Goal: Task Accomplishment & Management: Use online tool/utility

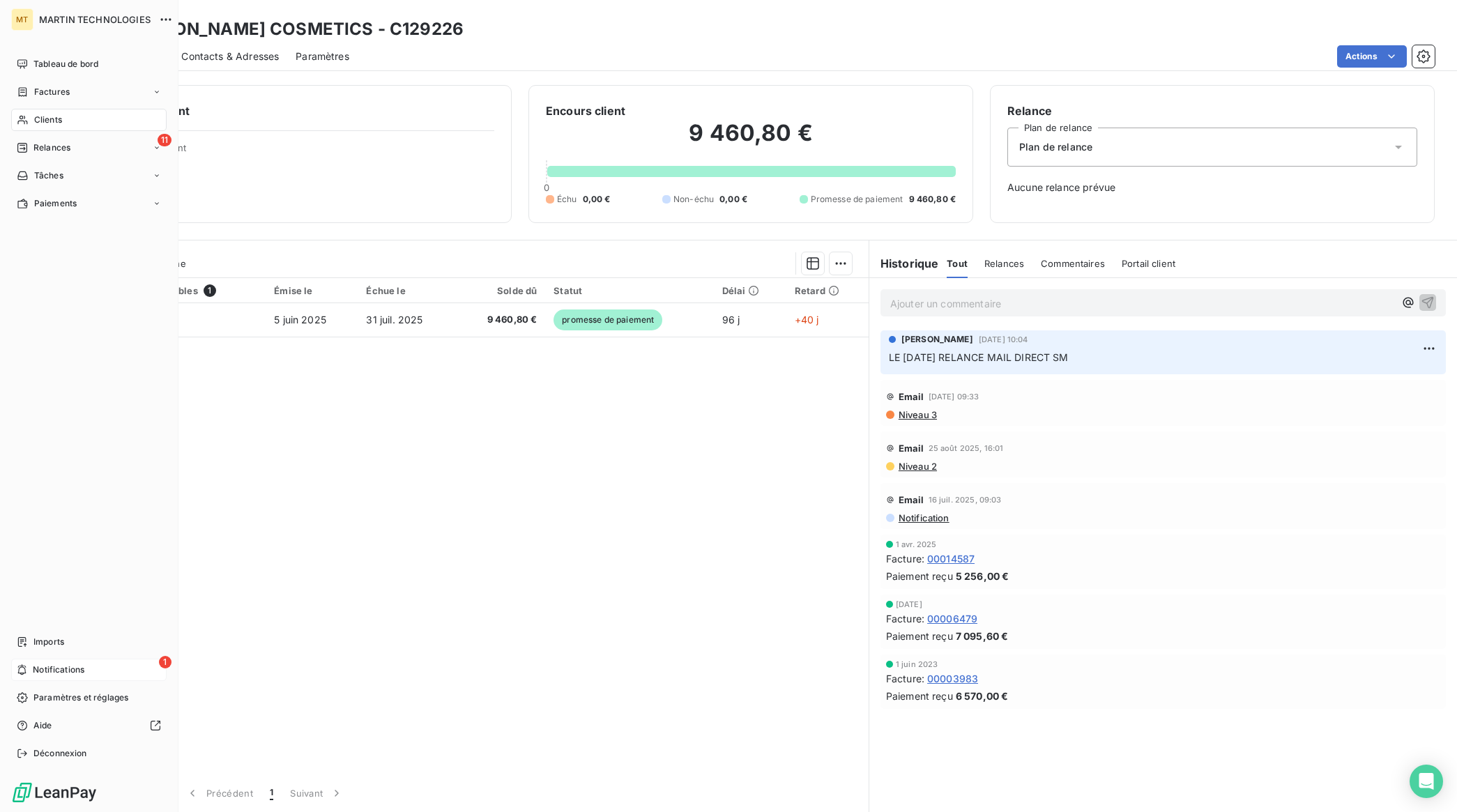
click at [27, 670] on div "1 Notifications" at bounding box center [89, 670] width 155 height 22
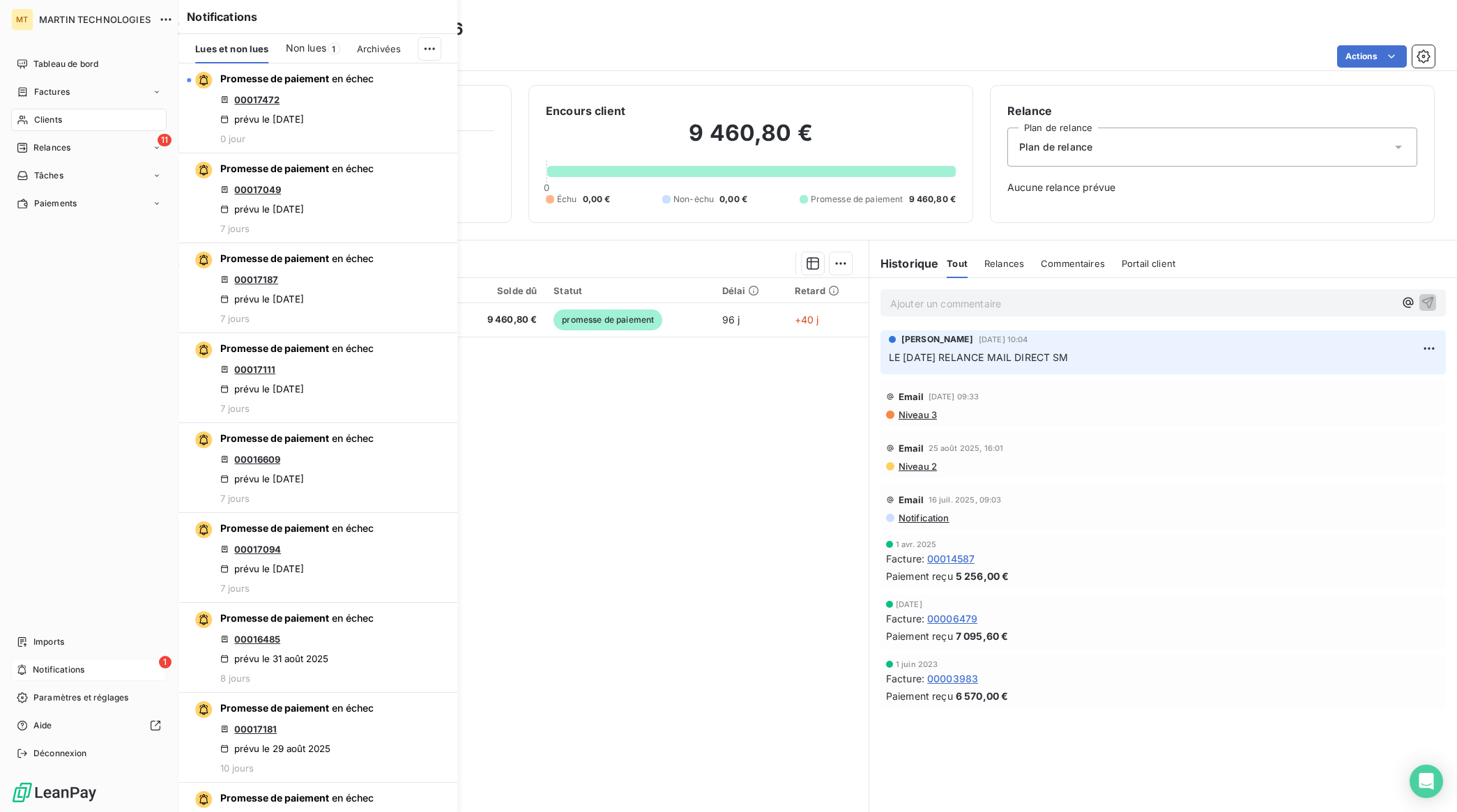
click at [66, 670] on span "Notifications" at bounding box center [59, 669] width 52 height 12
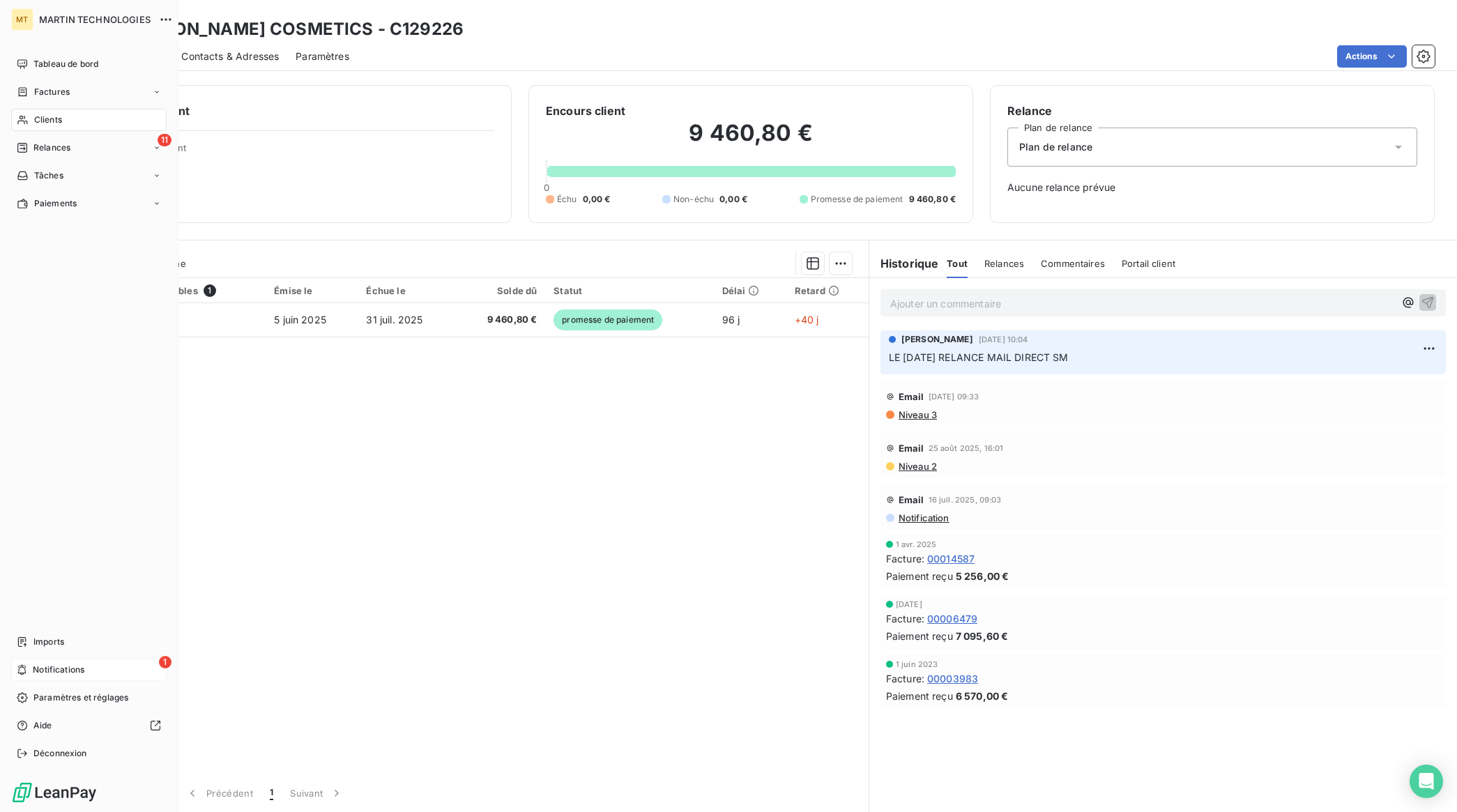
click at [42, 659] on div "1 Notifications" at bounding box center [89, 670] width 155 height 22
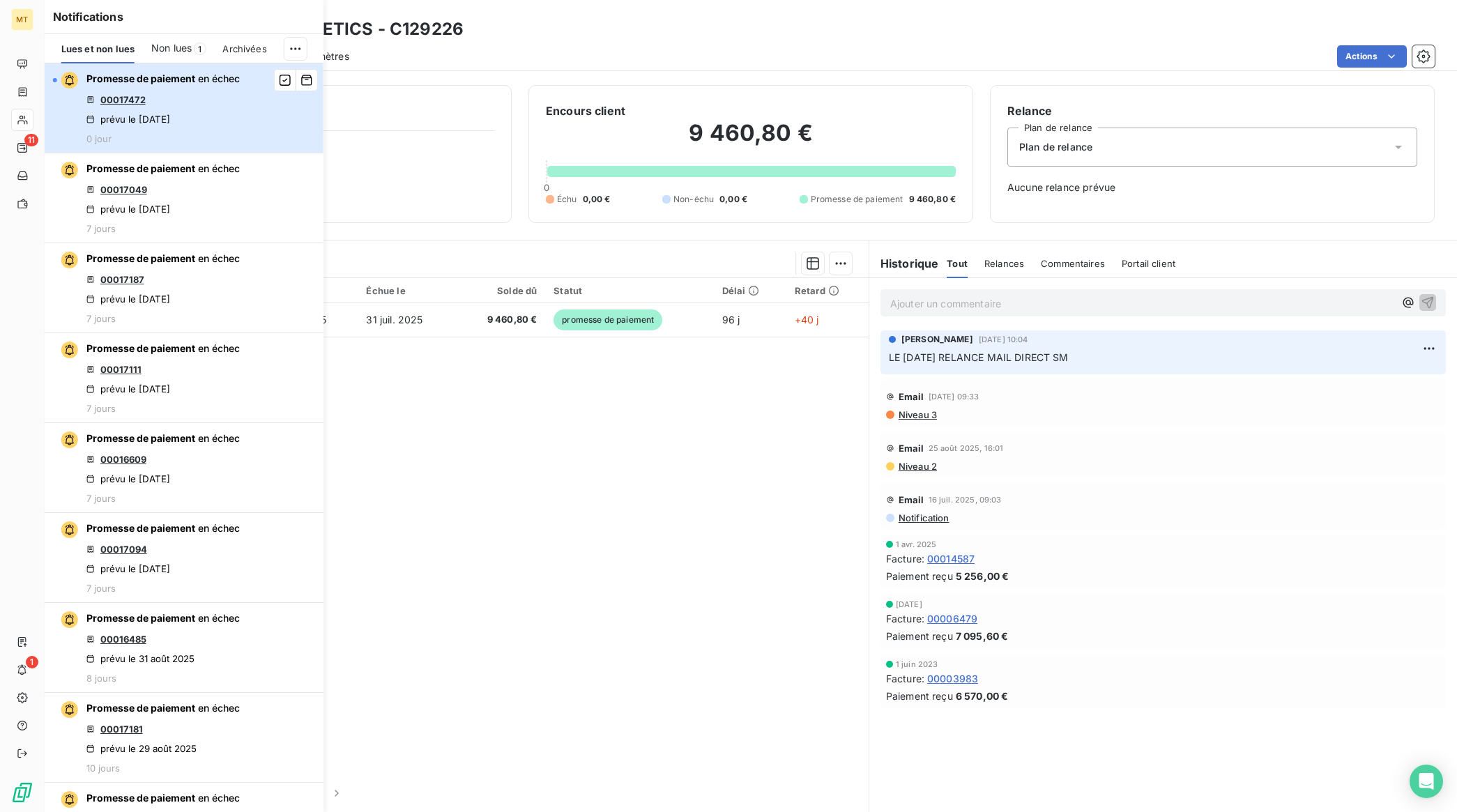
click at [220, 129] on div "Promesse de paiement en échec 00017472 prévu le 8 sept. 2025 0 jour" at bounding box center [163, 108] width 153 height 73
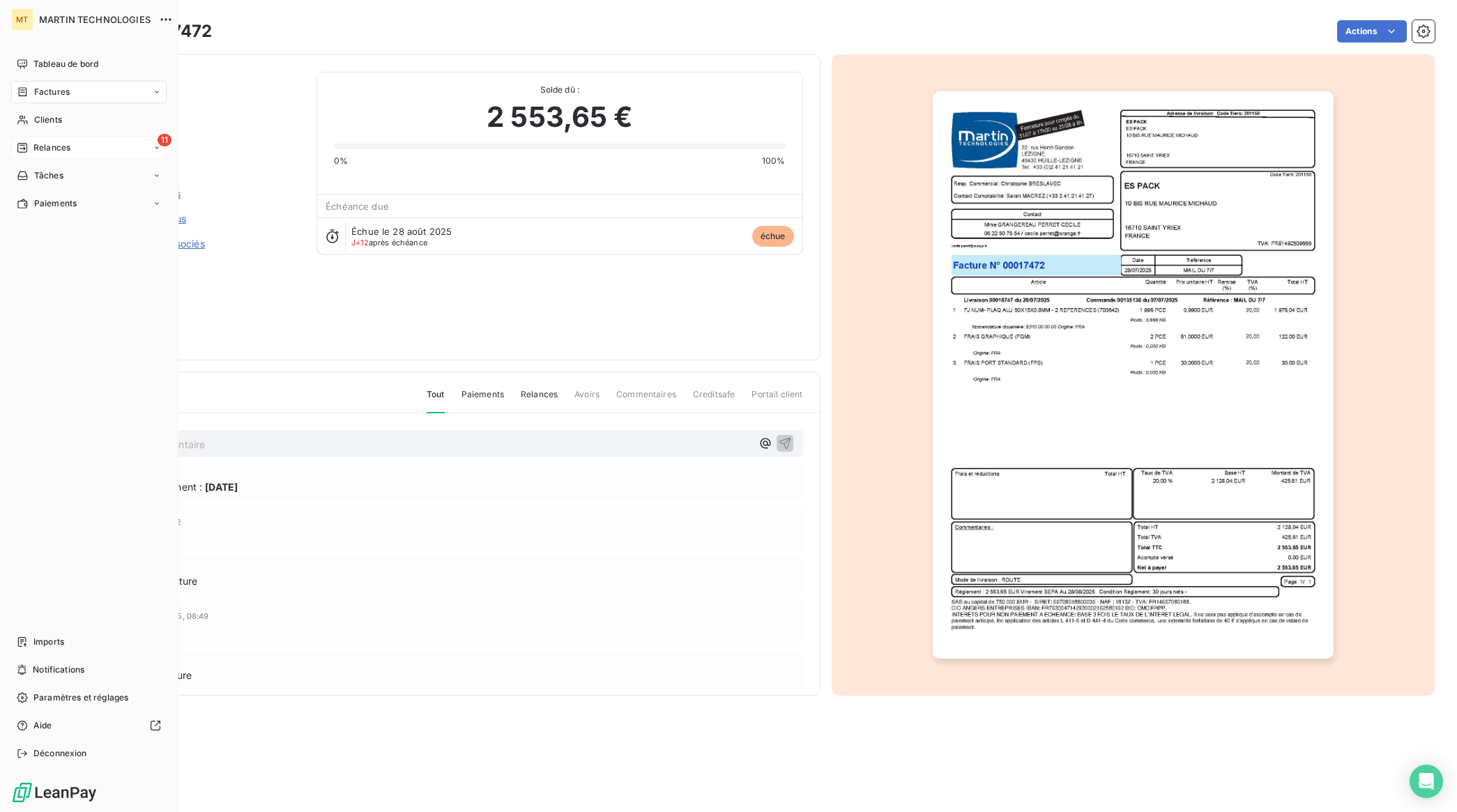
click at [56, 152] on span "Relances" at bounding box center [52, 147] width 37 height 12
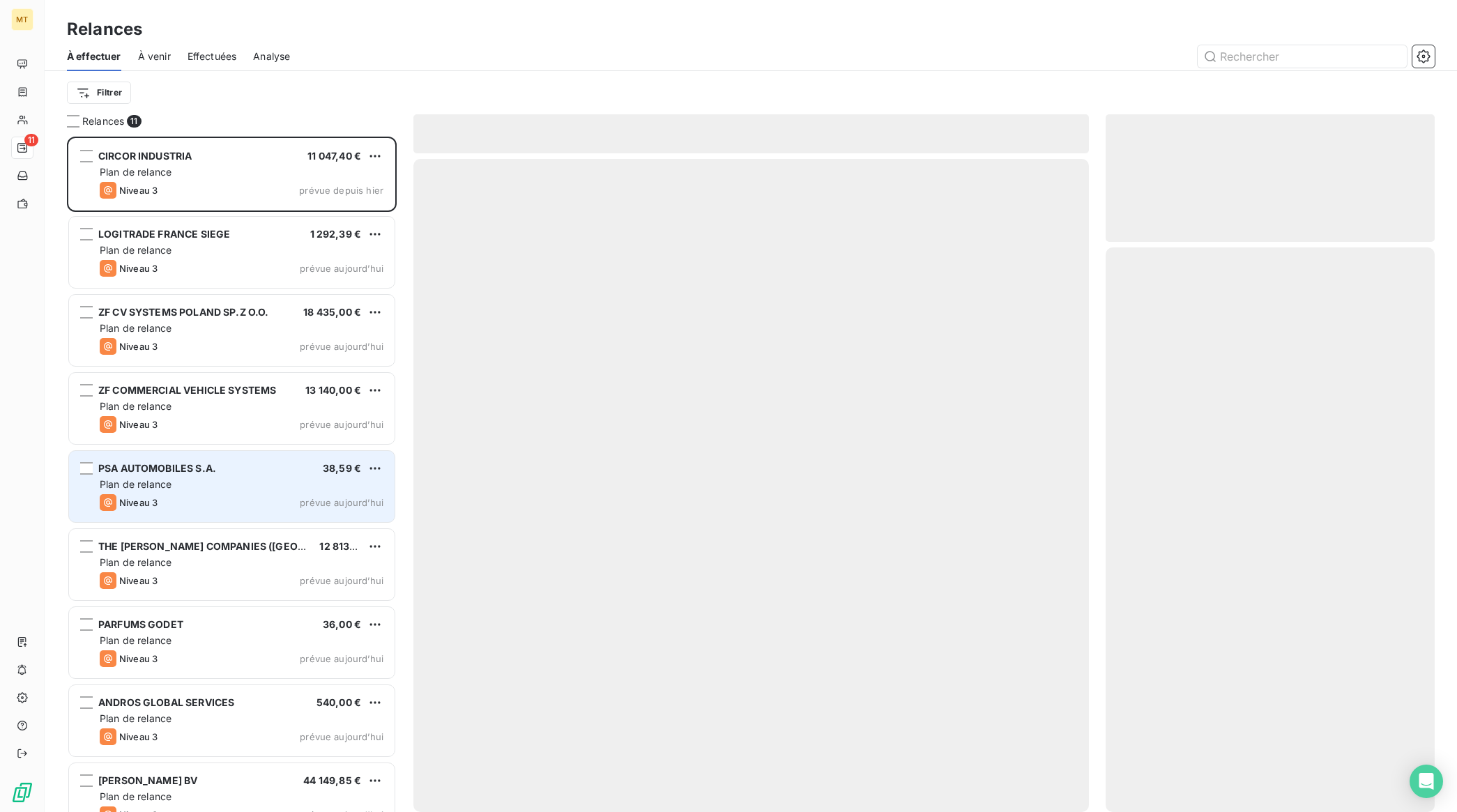
scroll to position [662, 316]
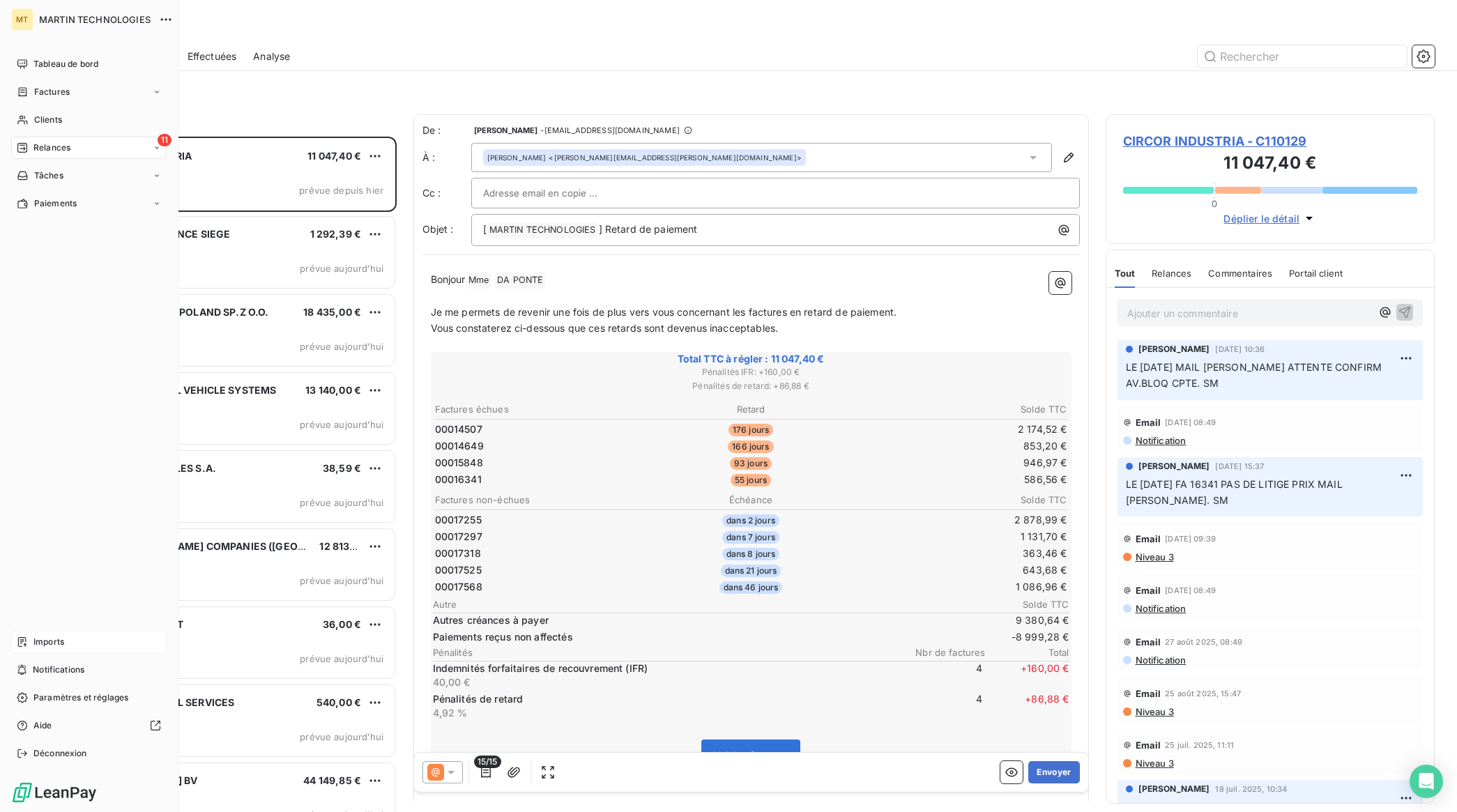
click at [37, 639] on span "Imports" at bounding box center [49, 642] width 31 height 12
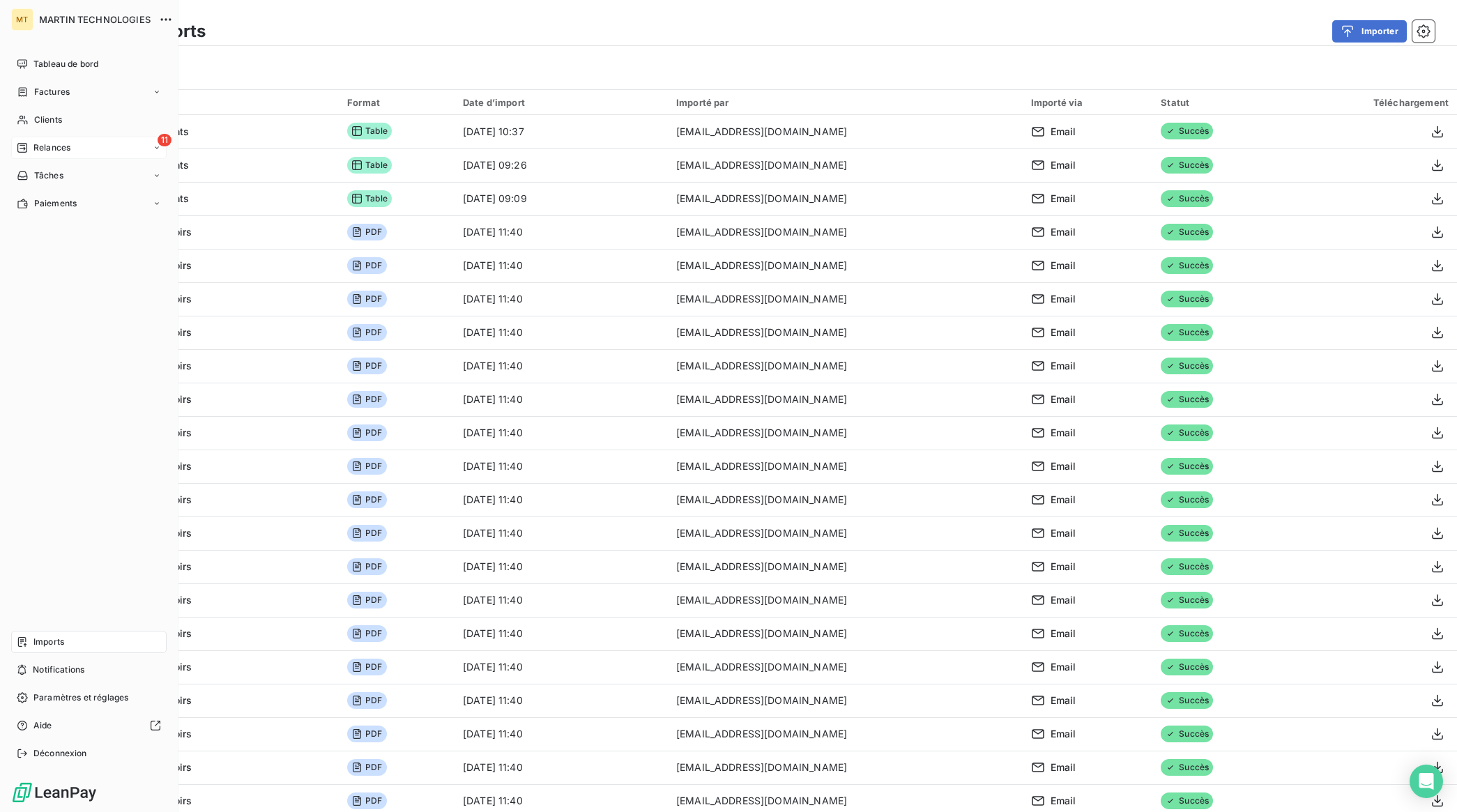
click at [58, 146] on span "Relances" at bounding box center [52, 147] width 37 height 12
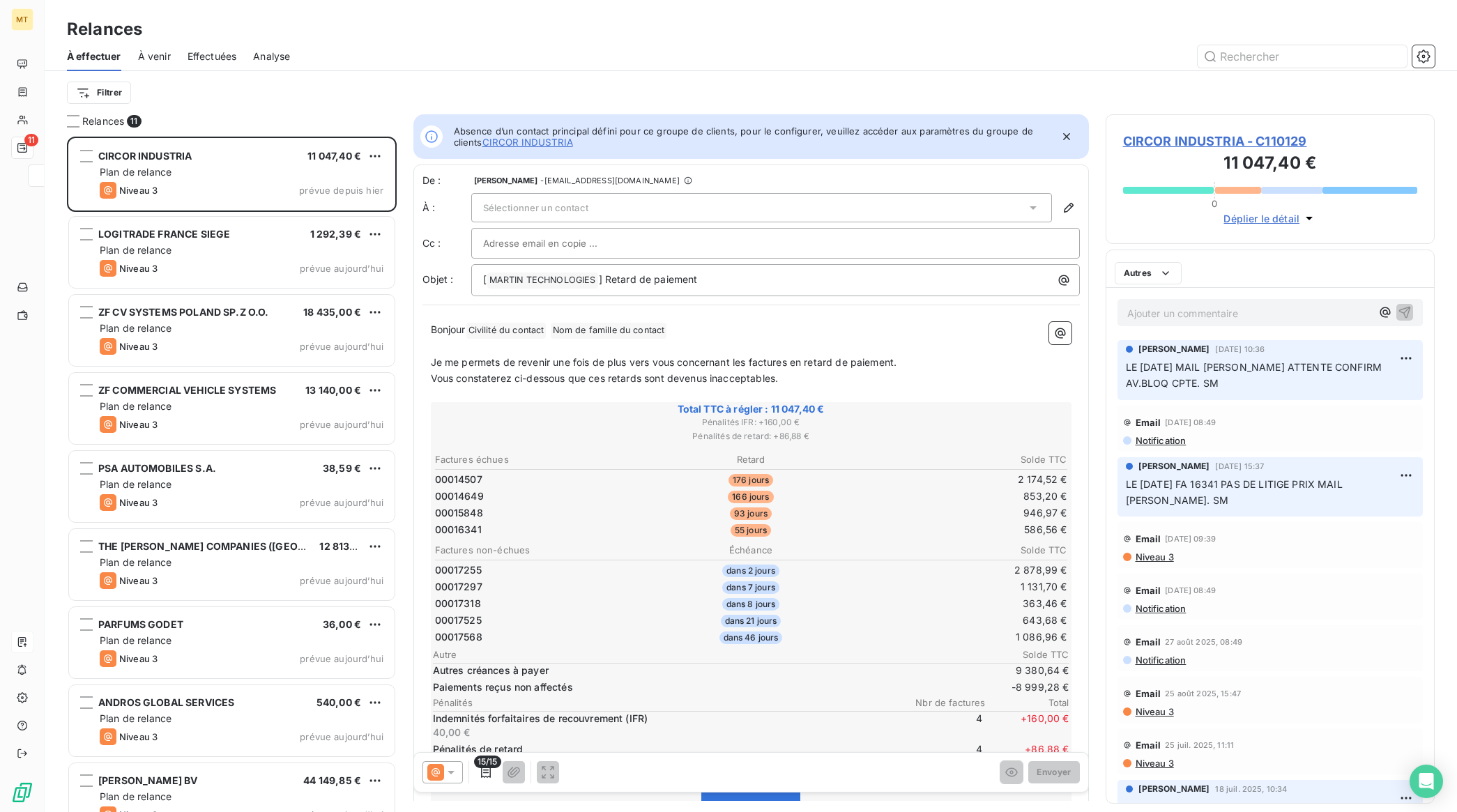
scroll to position [662, 316]
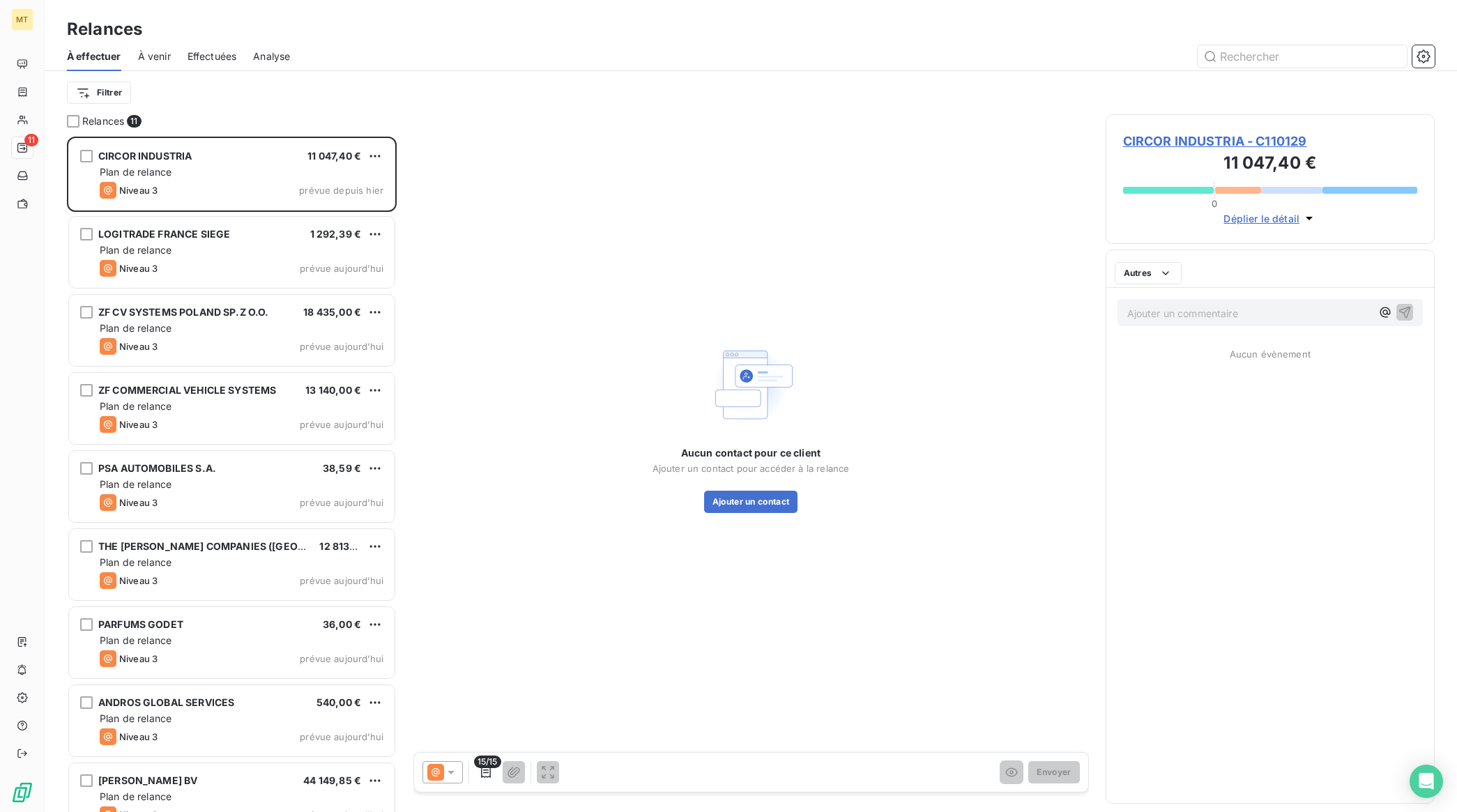
scroll to position [662, 316]
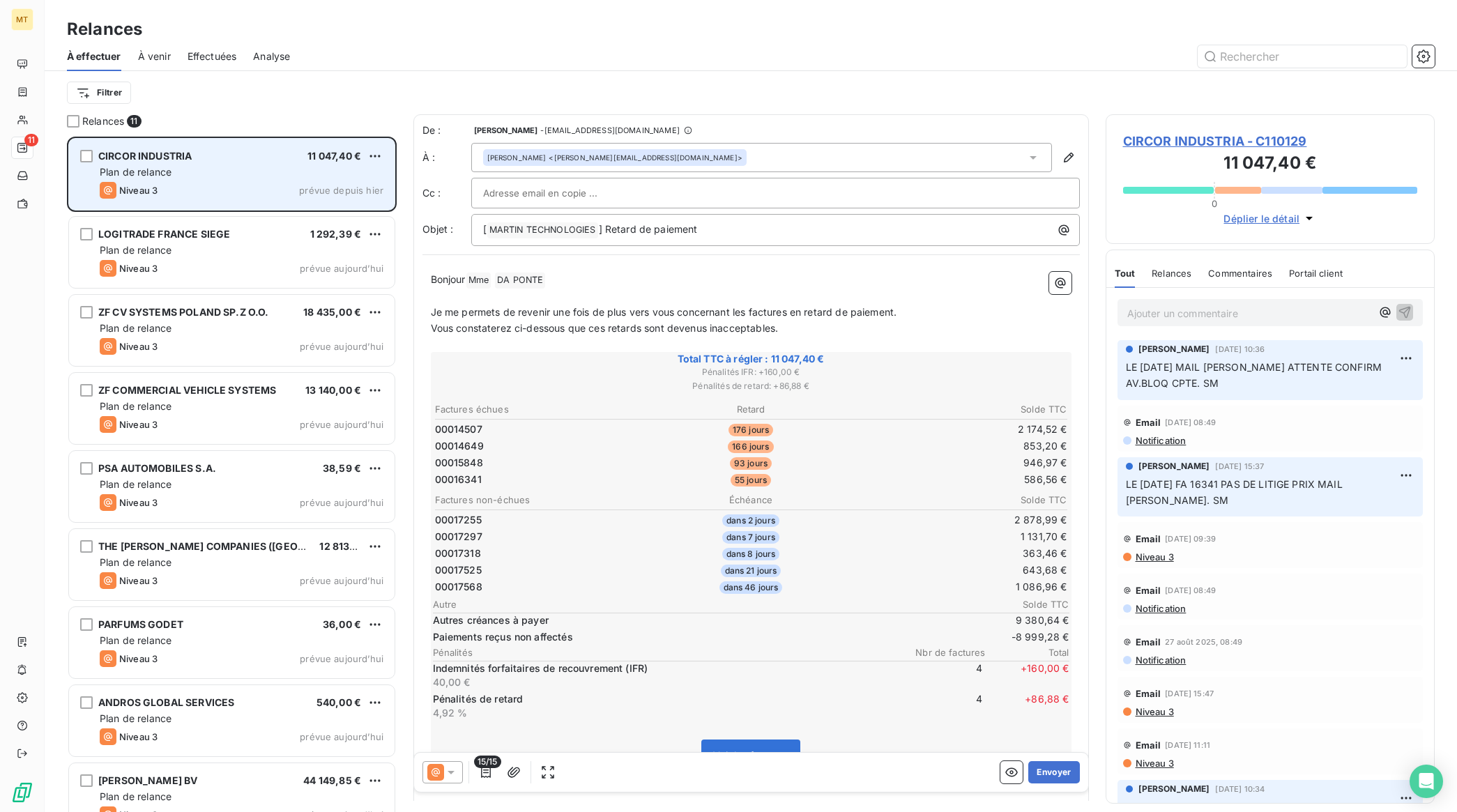
click at [250, 188] on div "Niveau 3 prévue depuis hier" at bounding box center [242, 190] width 283 height 17
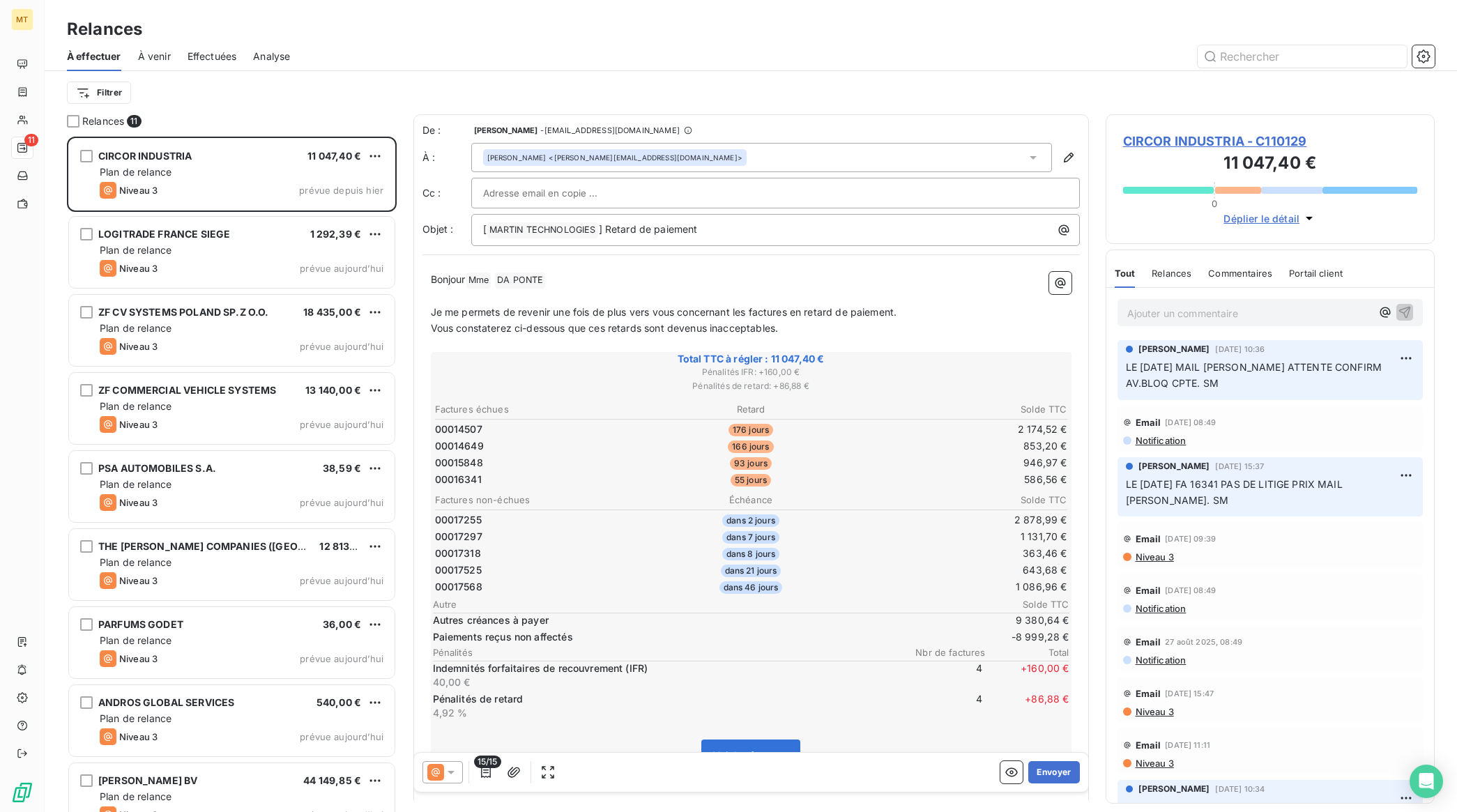
click at [607, 280] on p "Bonjour Mme ﻿ DA PONTE ﻿ ﻿" at bounding box center [751, 280] width 640 height 17
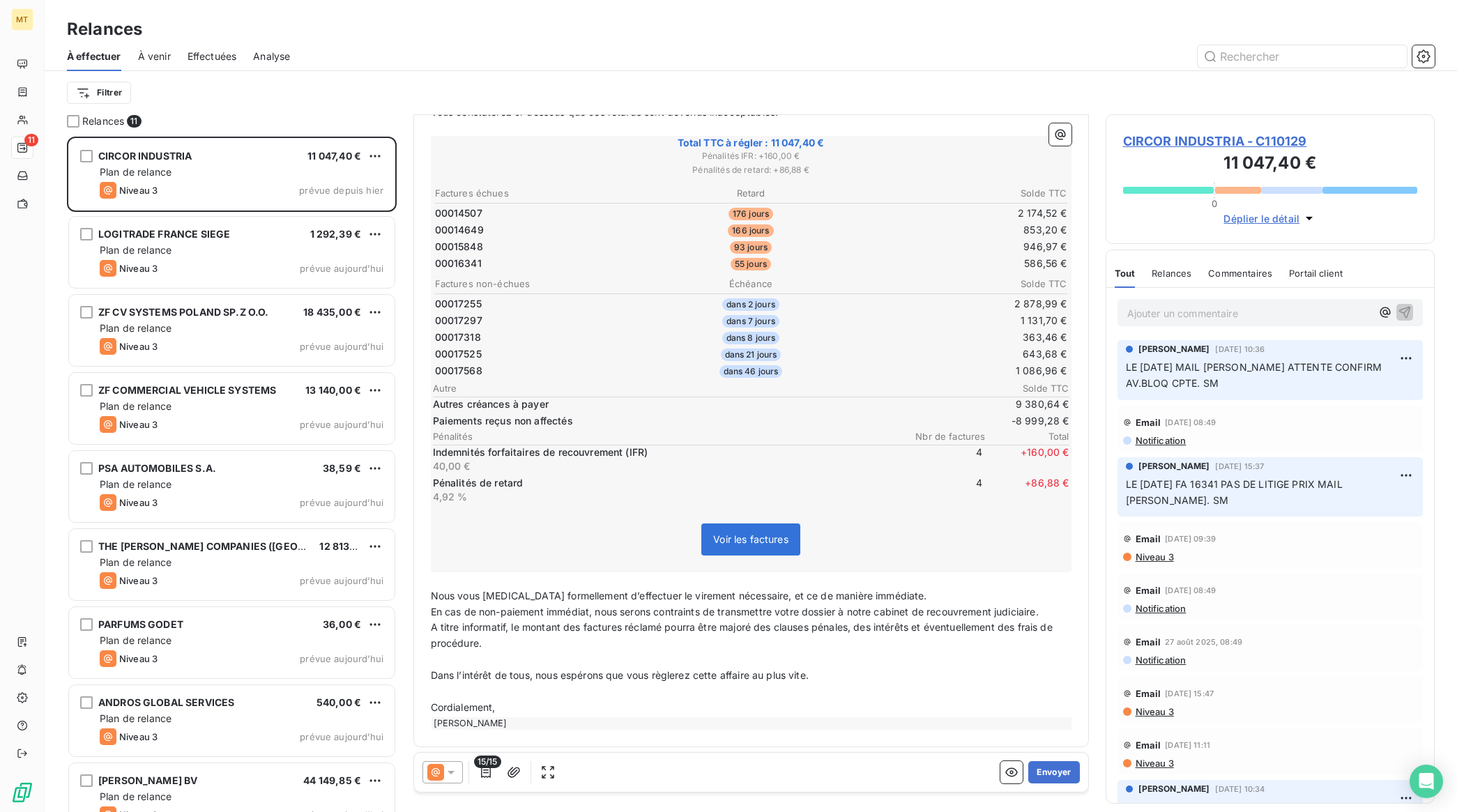
scroll to position [42, 0]
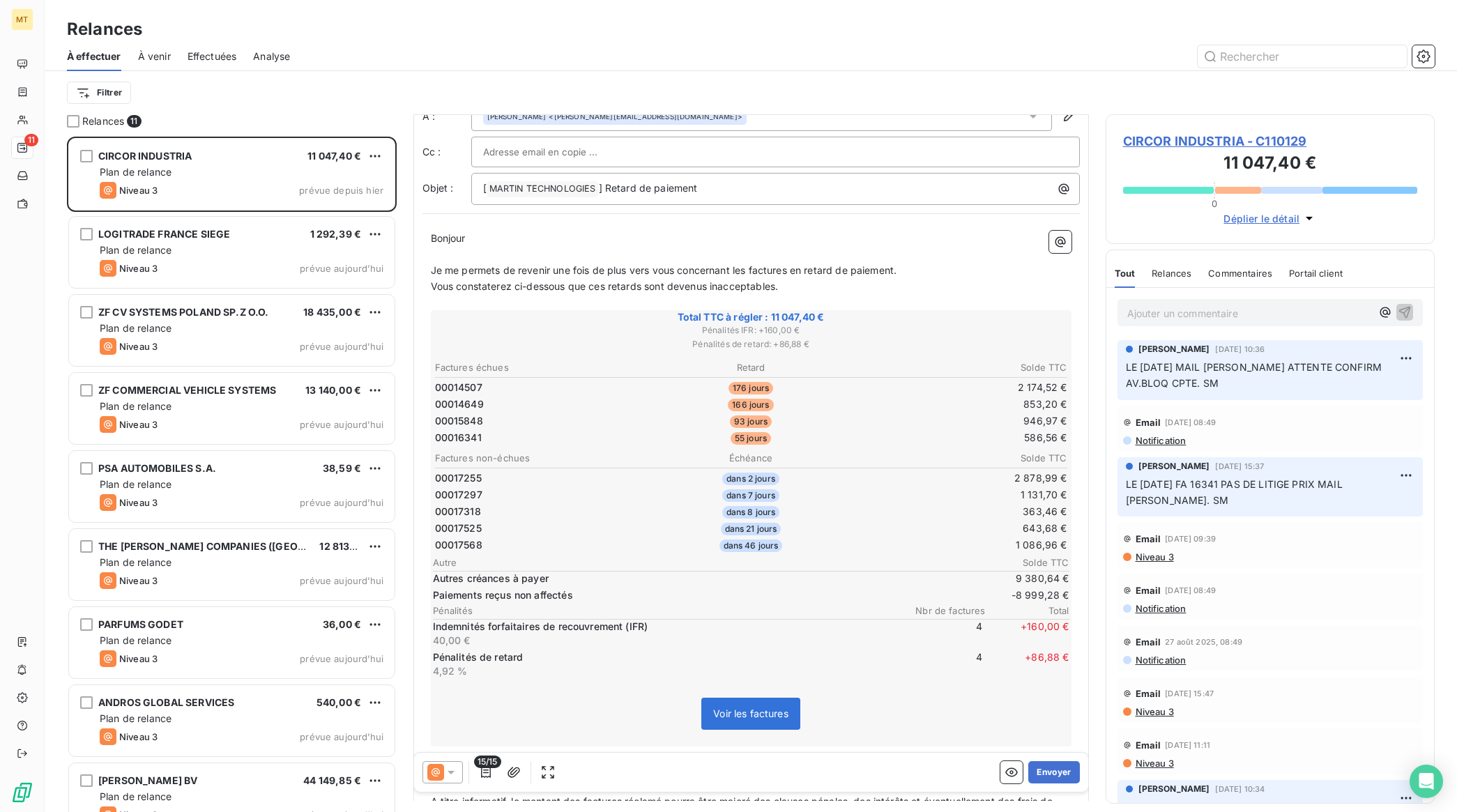
click at [1166, 562] on span "Niveau 3" at bounding box center [1153, 557] width 40 height 12
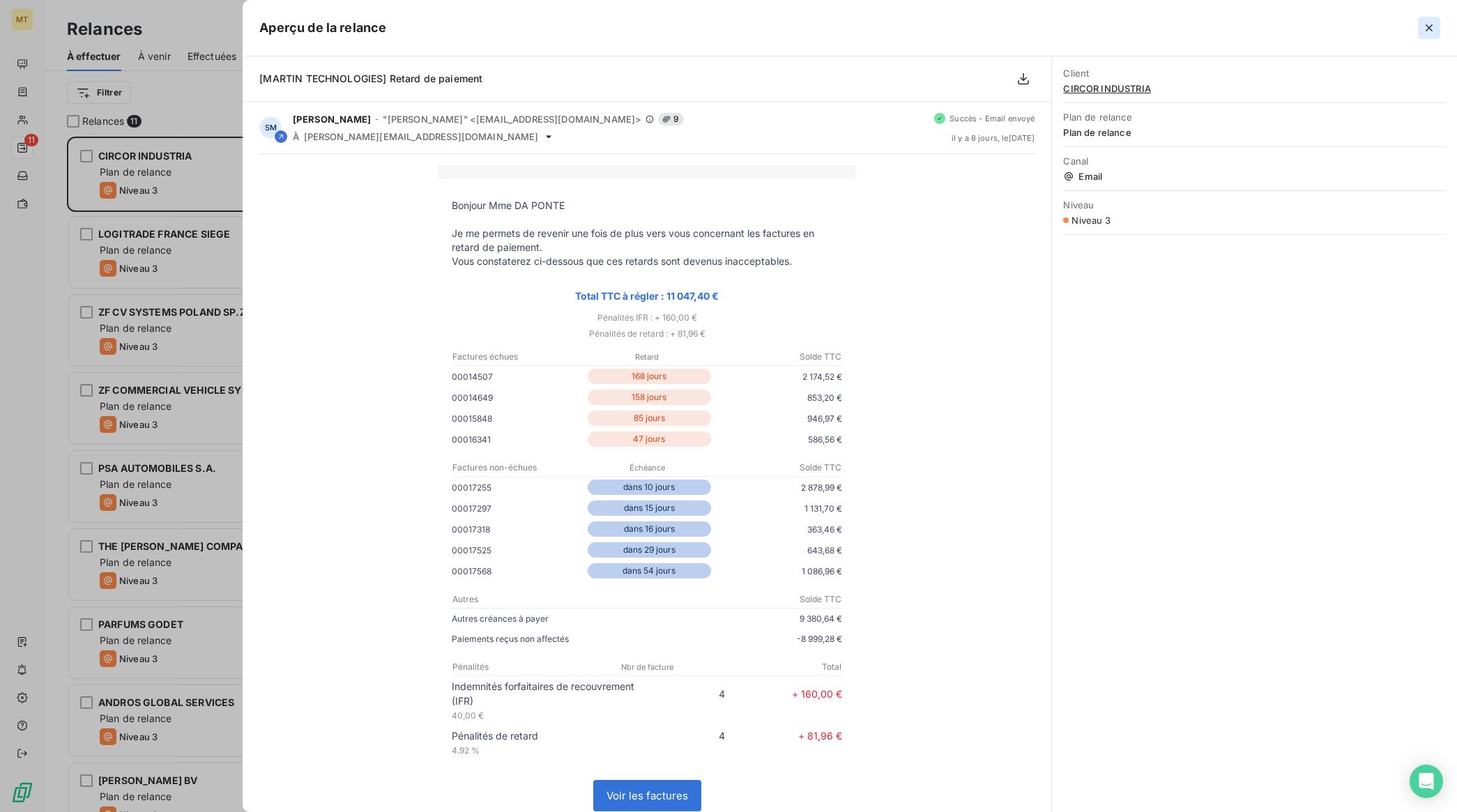
click at [1433, 27] on icon "button" at bounding box center [1428, 27] width 14 height 14
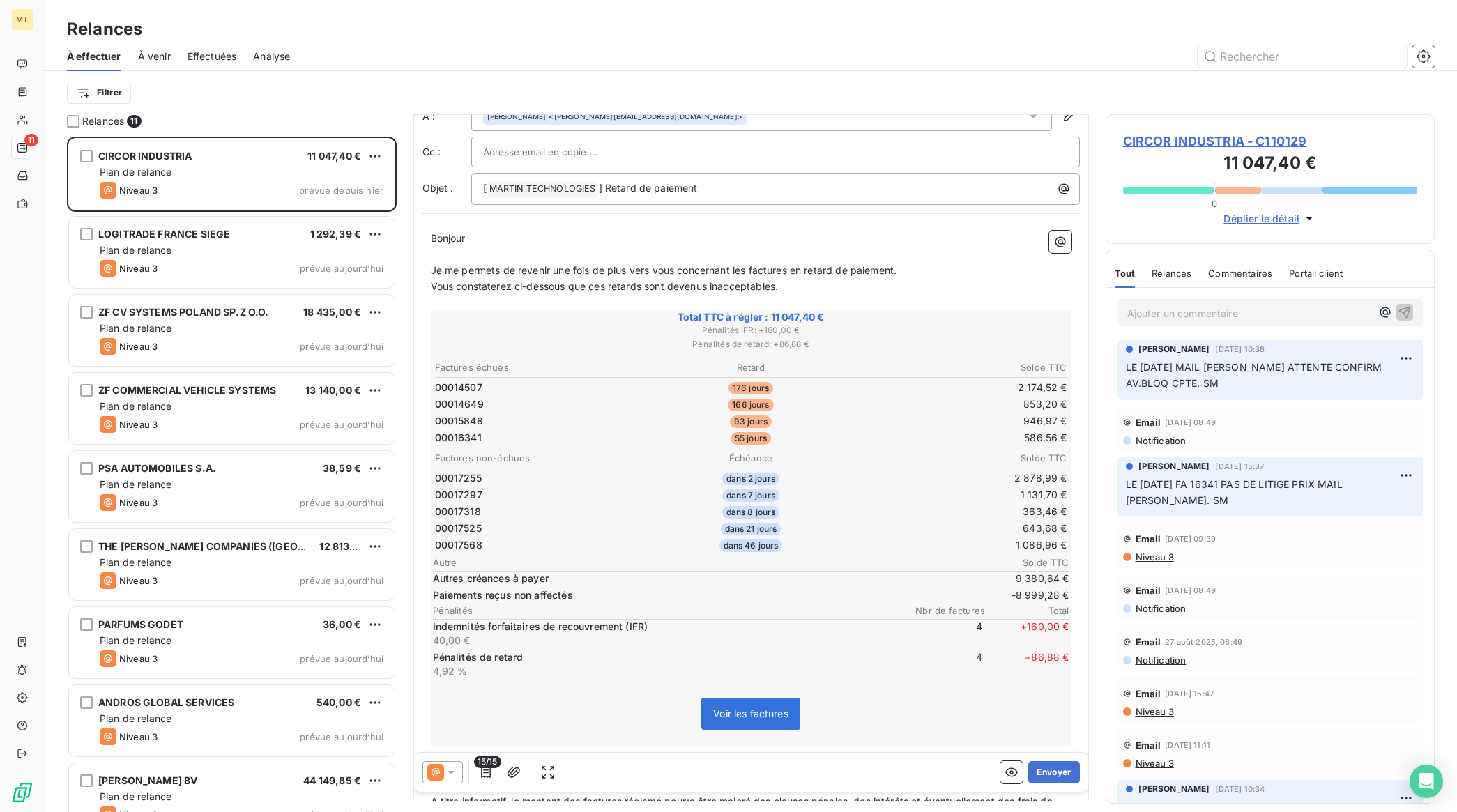
click at [1148, 711] on span "Niveau 3" at bounding box center [1153, 711] width 40 height 12
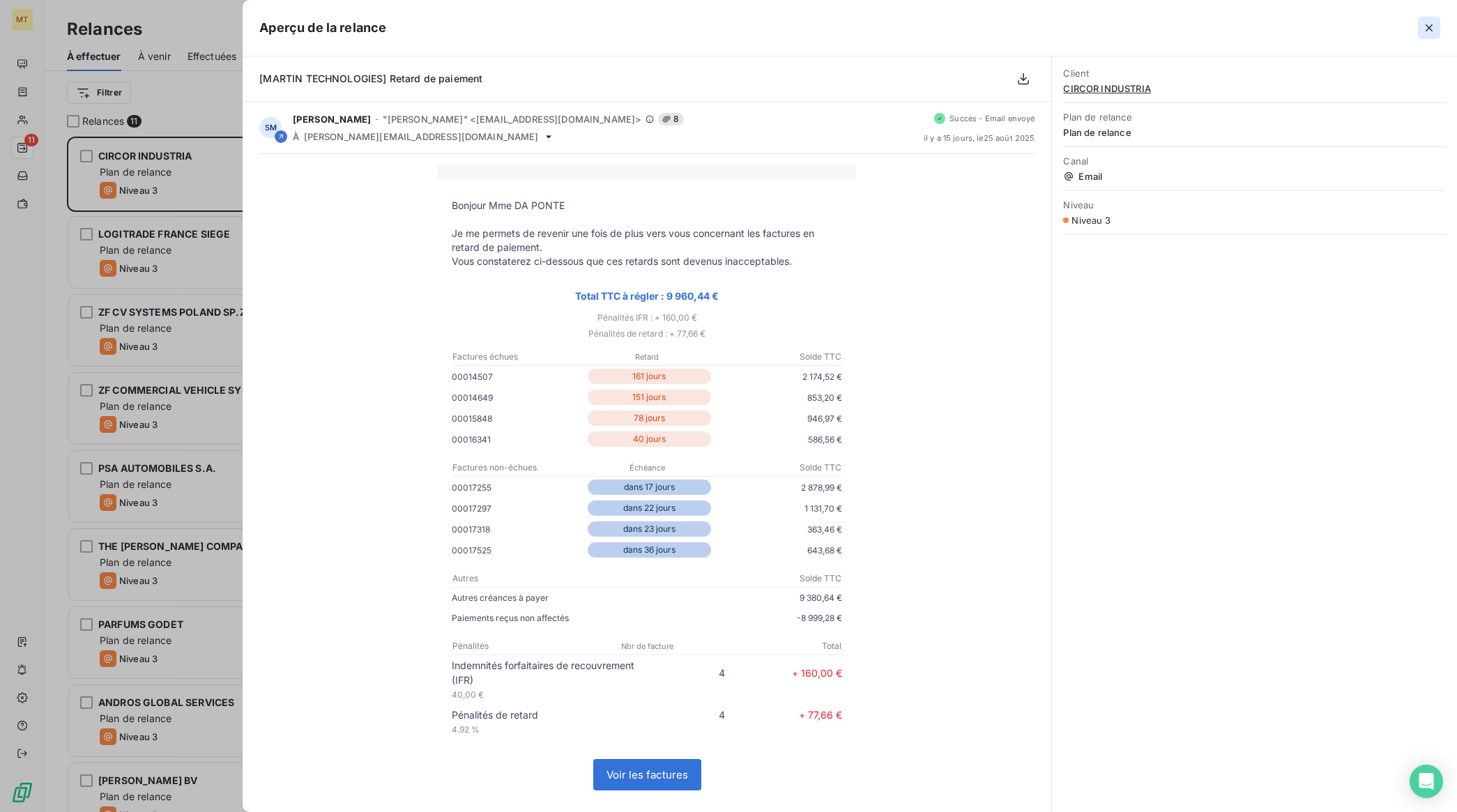
click at [1425, 29] on icon "button" at bounding box center [1428, 27] width 14 height 14
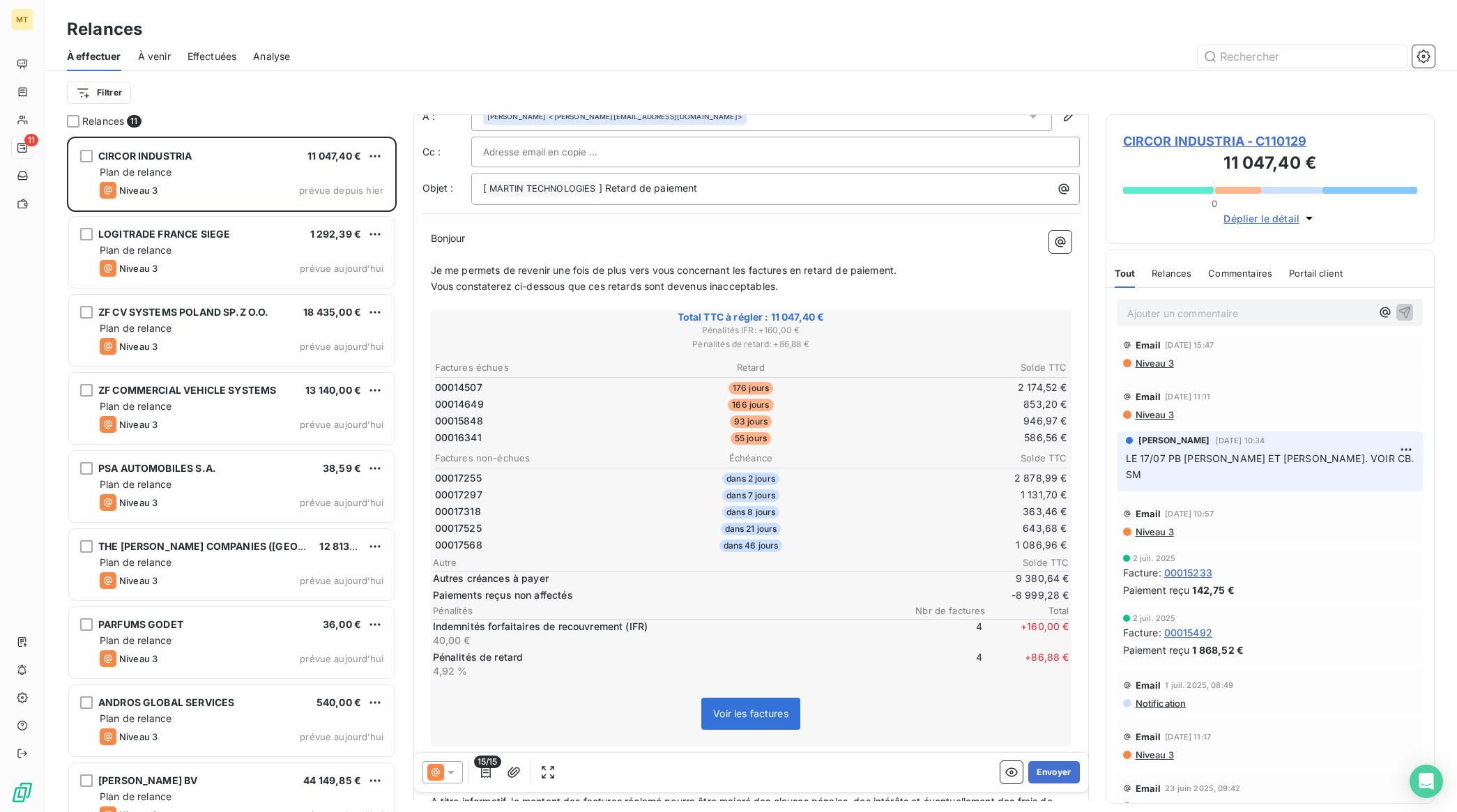
scroll to position [0, 0]
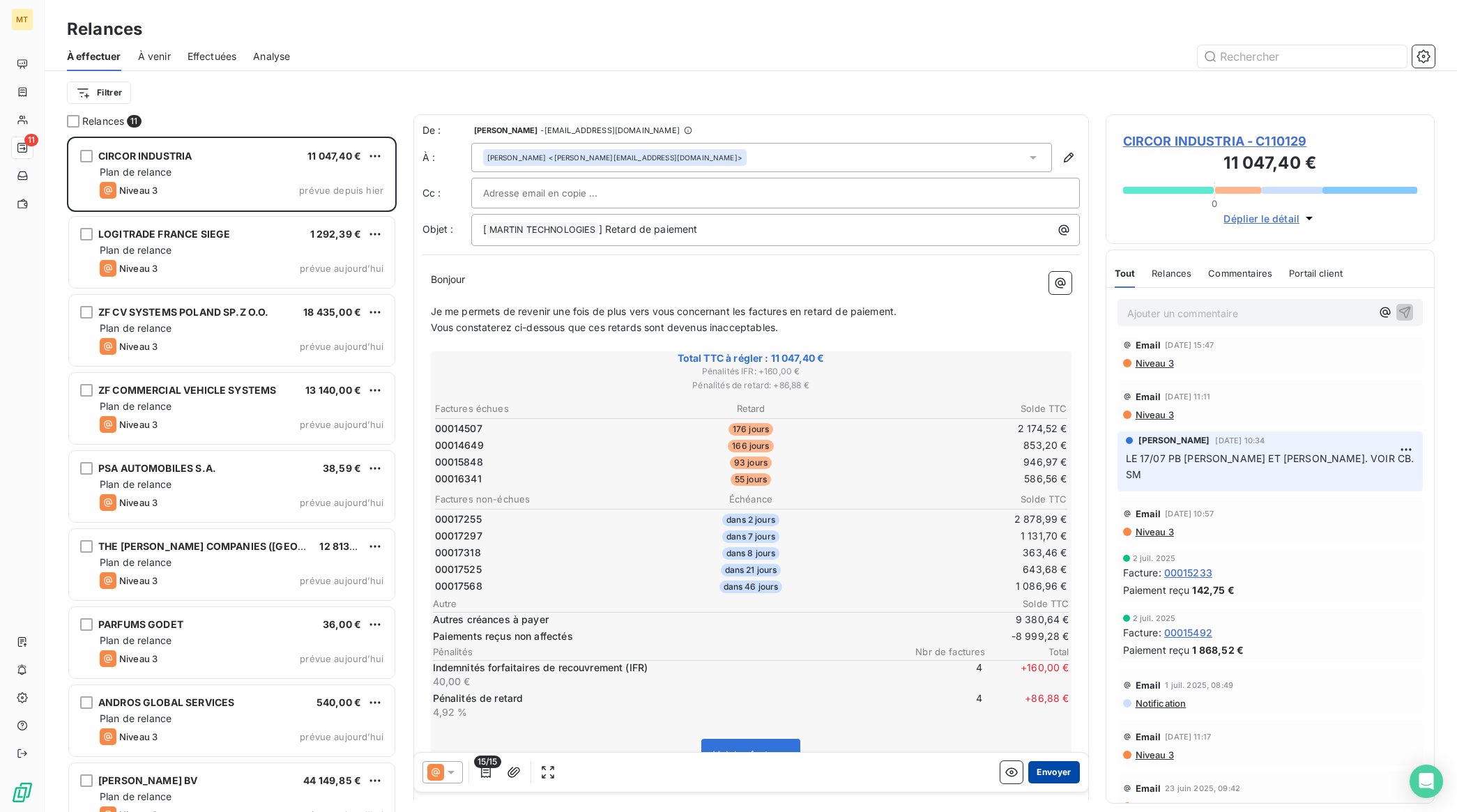
click at [1030, 771] on button "Envoyer" at bounding box center [1053, 772] width 51 height 22
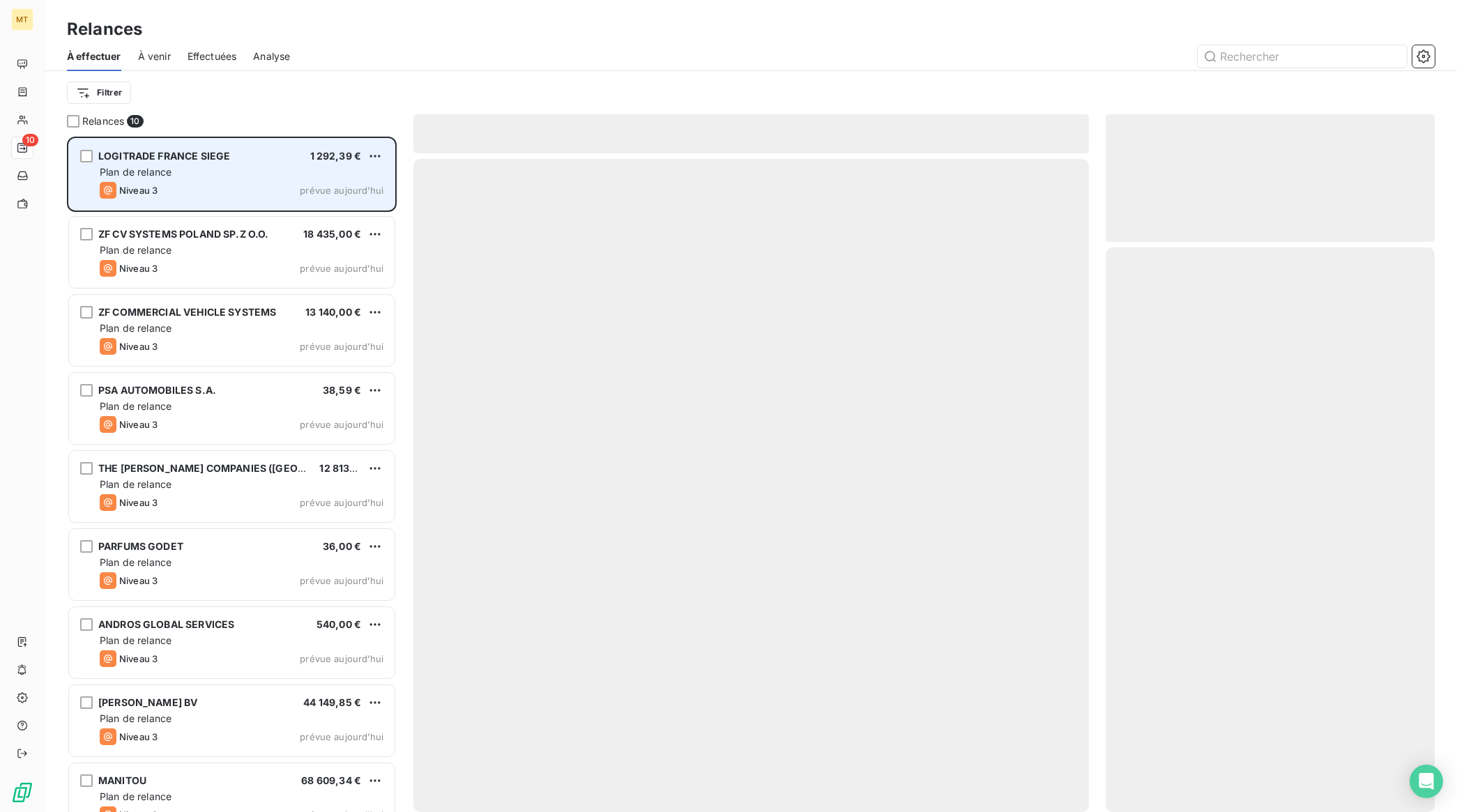
click at [214, 181] on div "LOGITRADE FRANCE SIEGE 1 292,39 € Plan de relance Niveau 3 prévue [DATE]" at bounding box center [232, 174] width 325 height 71
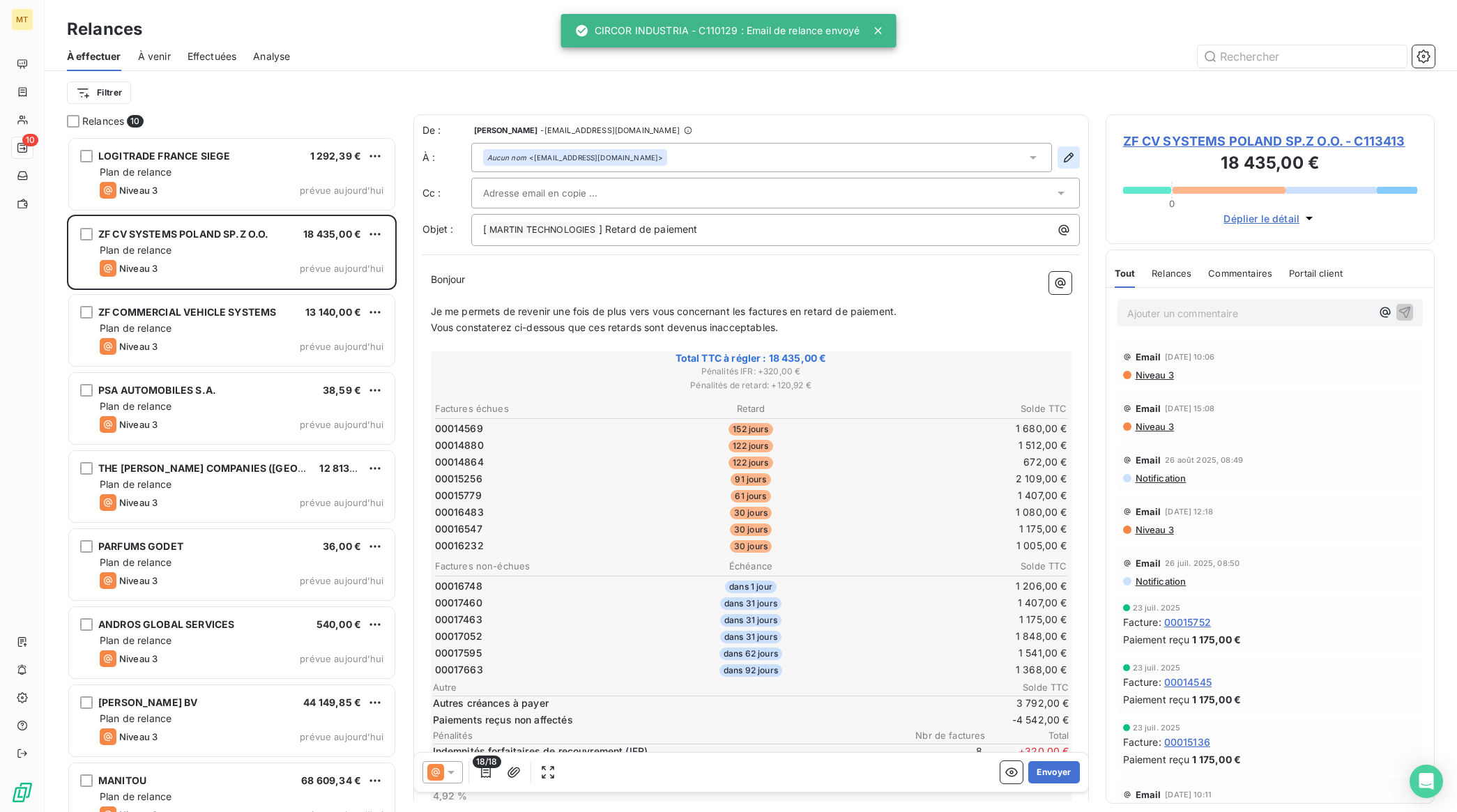
click at [1062, 157] on icon "button" at bounding box center [1068, 157] width 14 height 14
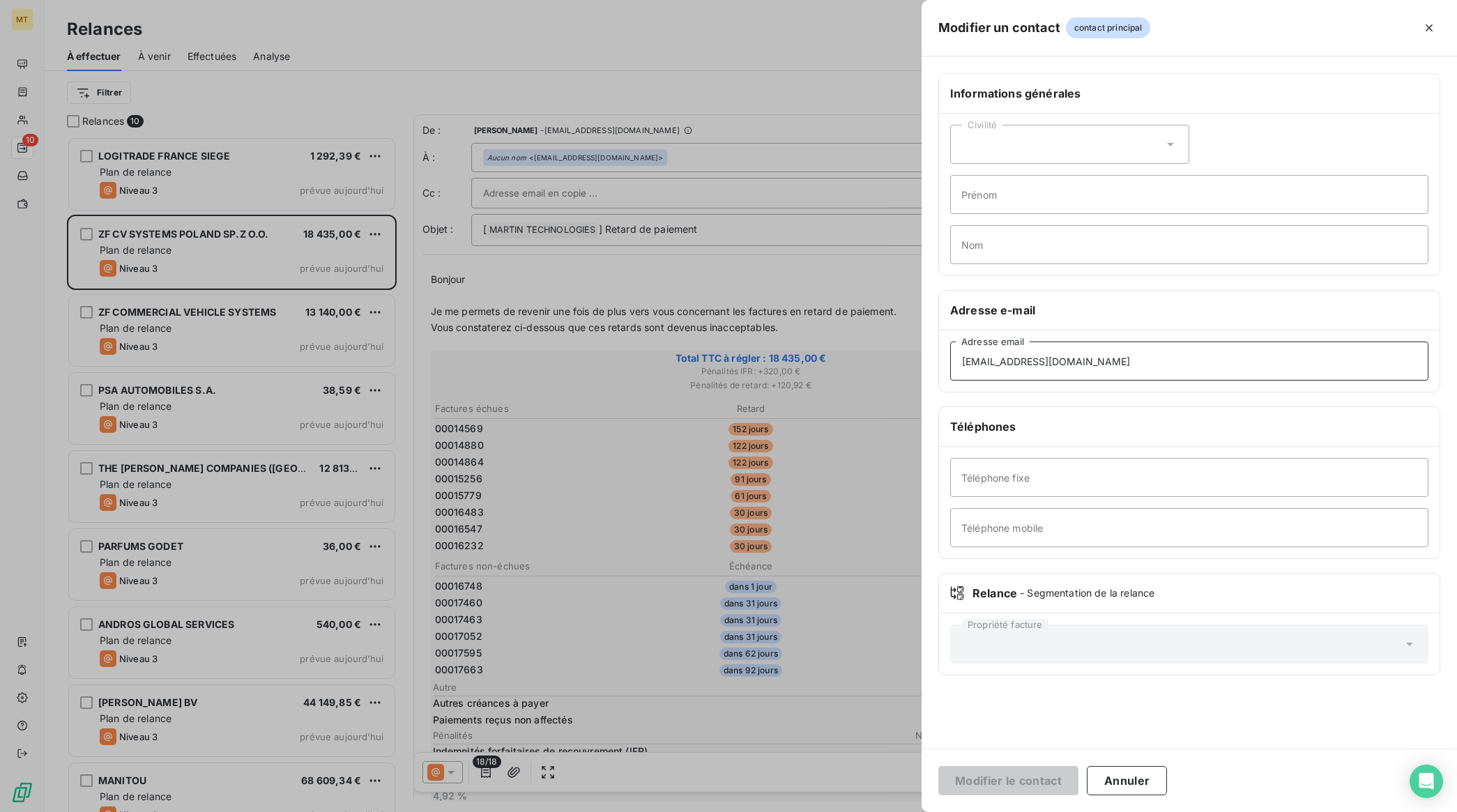
drag, startPoint x: 1088, startPoint y: 362, endPoint x: 814, endPoint y: 364, distance: 274.0
click at [814, 811] on div "Modifier un contact contact principal Informations générales Civilité Prénom No…" at bounding box center [728, 812] width 1457 height 0
click at [1106, 775] on button "Annuler" at bounding box center [1126, 780] width 80 height 29
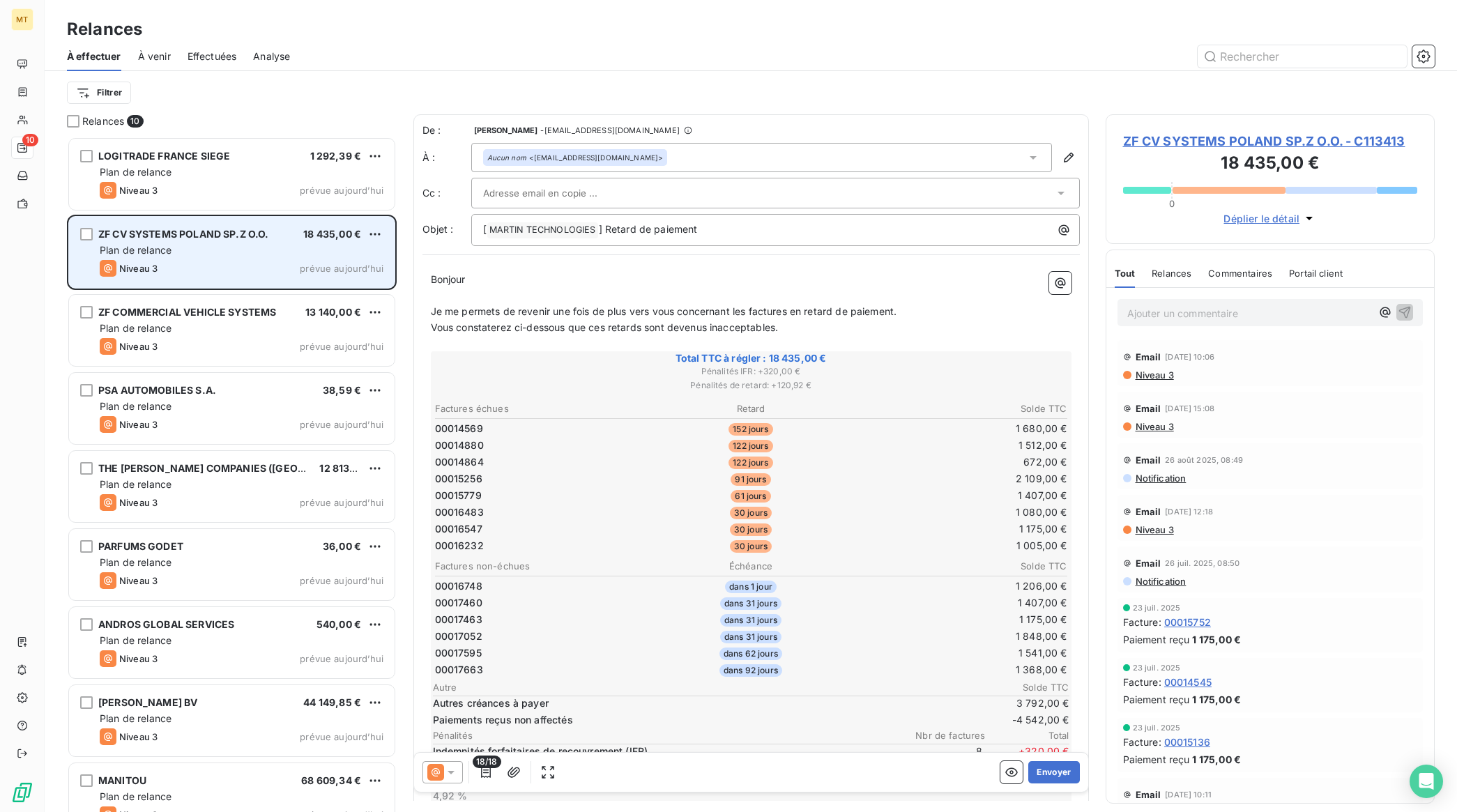
click at [251, 247] on div "Plan de relance" at bounding box center [242, 250] width 283 height 14
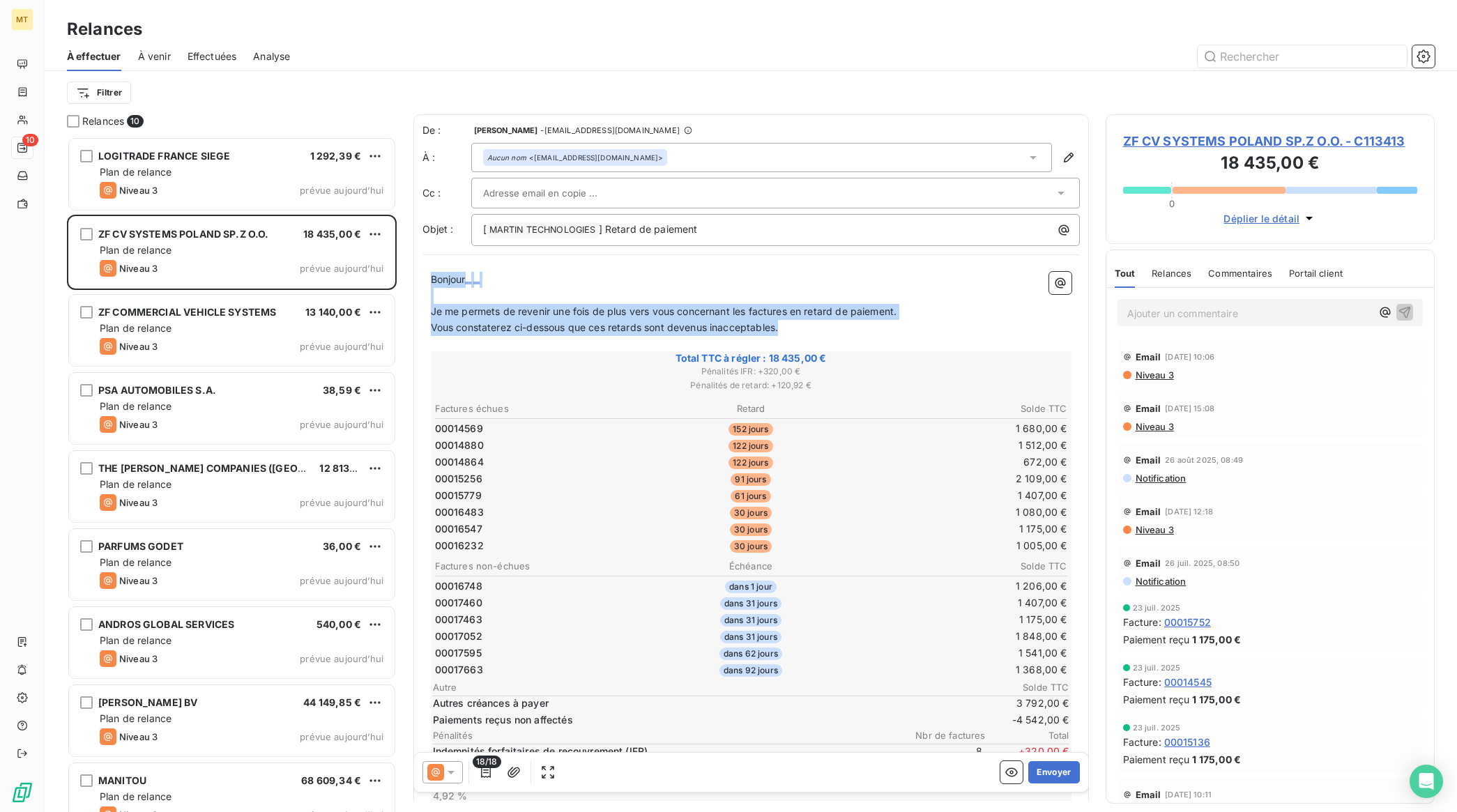
drag, startPoint x: 807, startPoint y: 331, endPoint x: 419, endPoint y: 261, distance: 394.3
click at [419, 261] on div "De : [PERSON_NAME] - [EMAIL_ADDRESS][DOMAIN_NAME] À : Aucun nom <[EMAIL_ADDRESS…" at bounding box center [751, 580] width 676 height 931
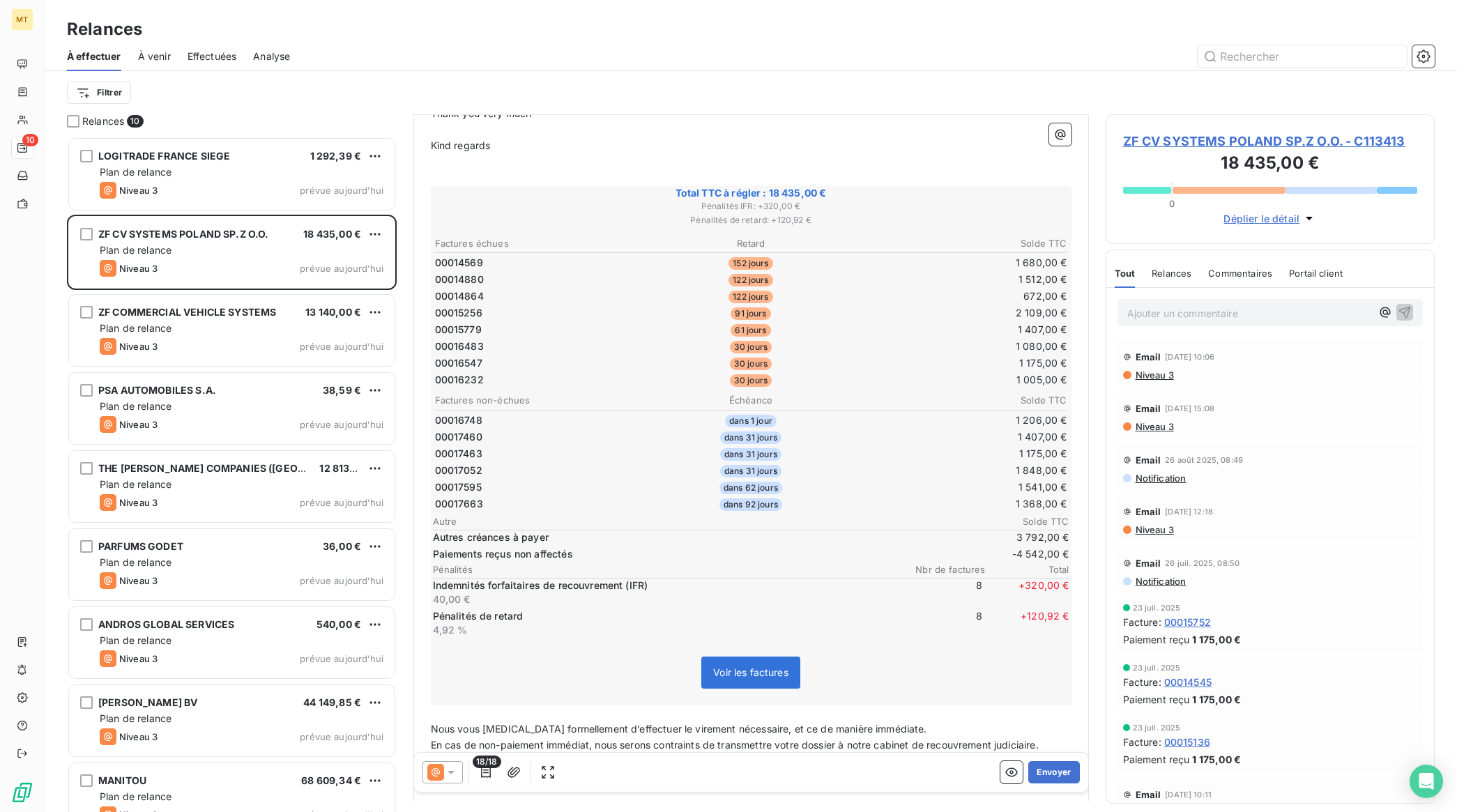
scroll to position [393, 0]
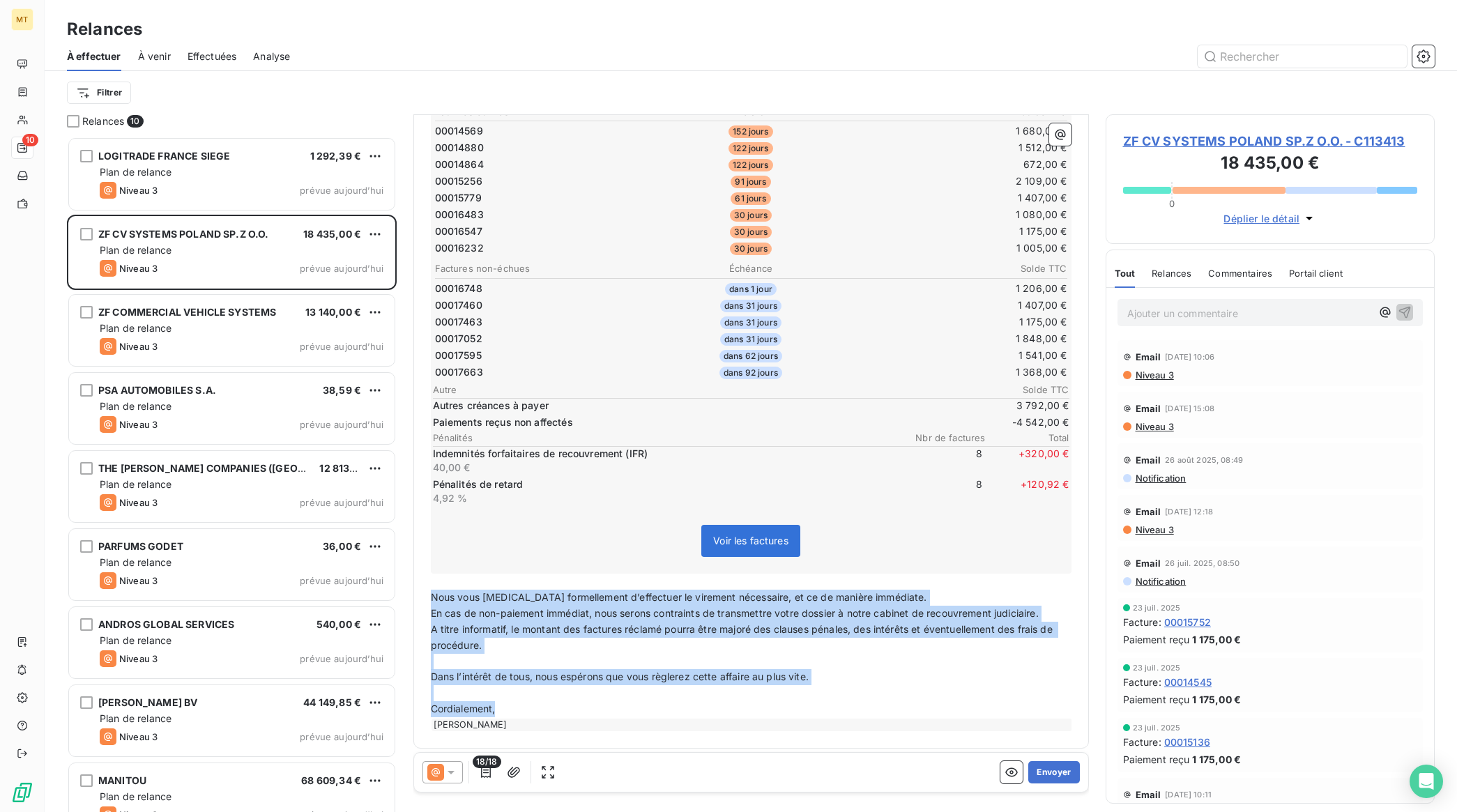
drag, startPoint x: 521, startPoint y: 701, endPoint x: 412, endPoint y: 586, distance: 158.4
click at [414, 586] on div "De : [PERSON_NAME] - [EMAIL_ADDRESS][DOMAIN_NAME] À : Aucun nom <[EMAIL_ADDRESS…" at bounding box center [751, 234] width 676 height 1027
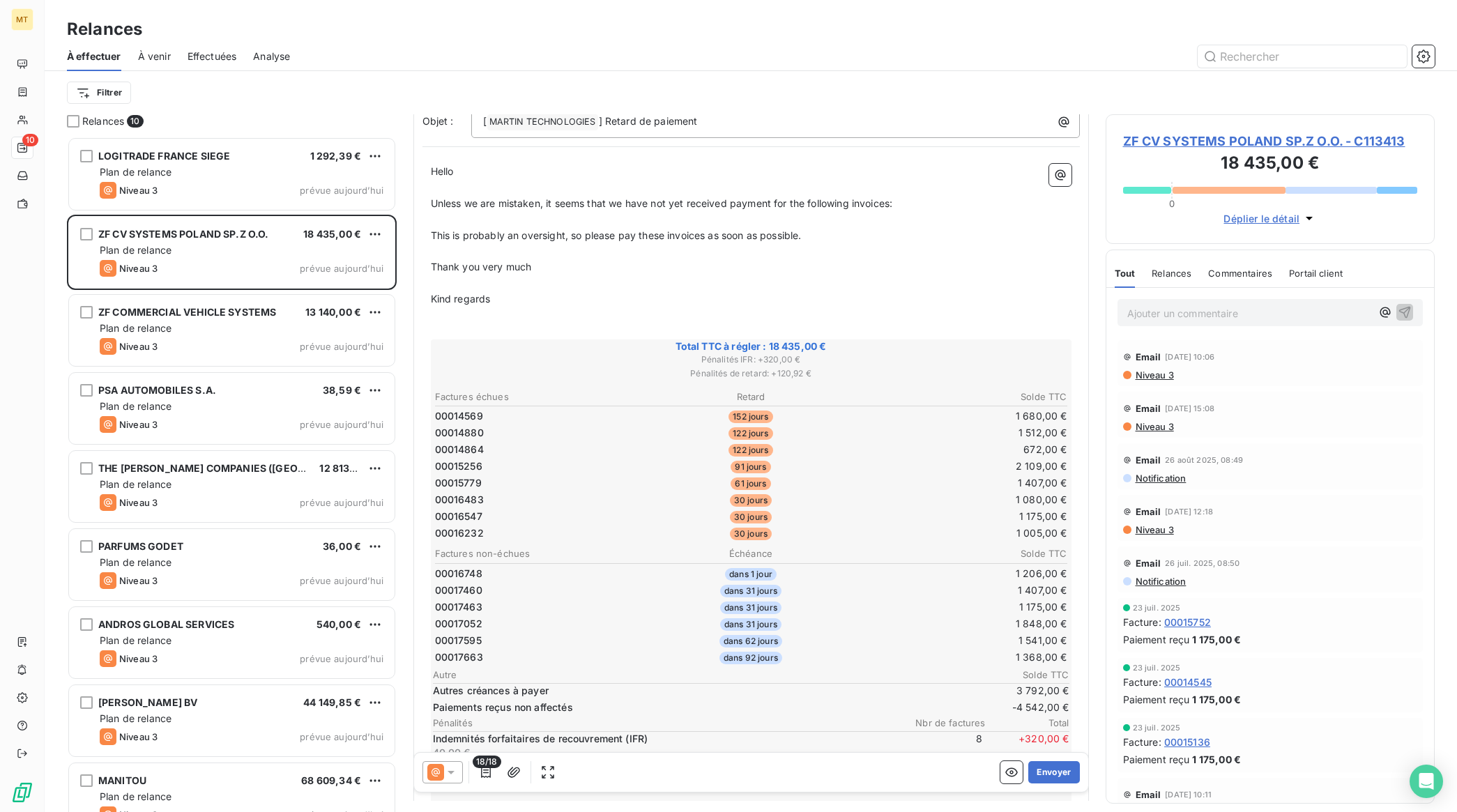
scroll to position [0, 0]
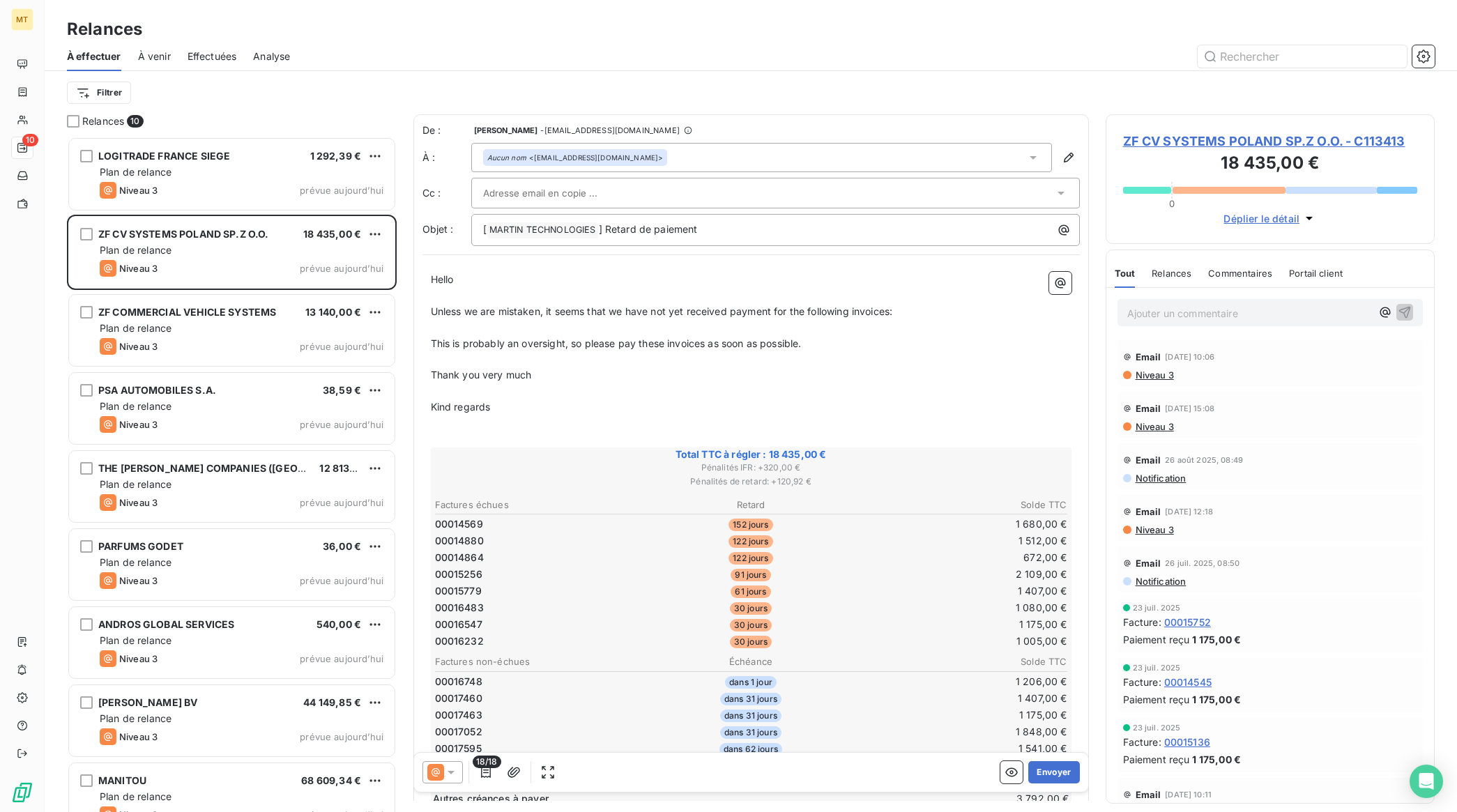
click at [642, 190] on div at bounding box center [768, 193] width 571 height 21
paste input "[EMAIL_ADDRESS][DOMAIN_NAME]'"
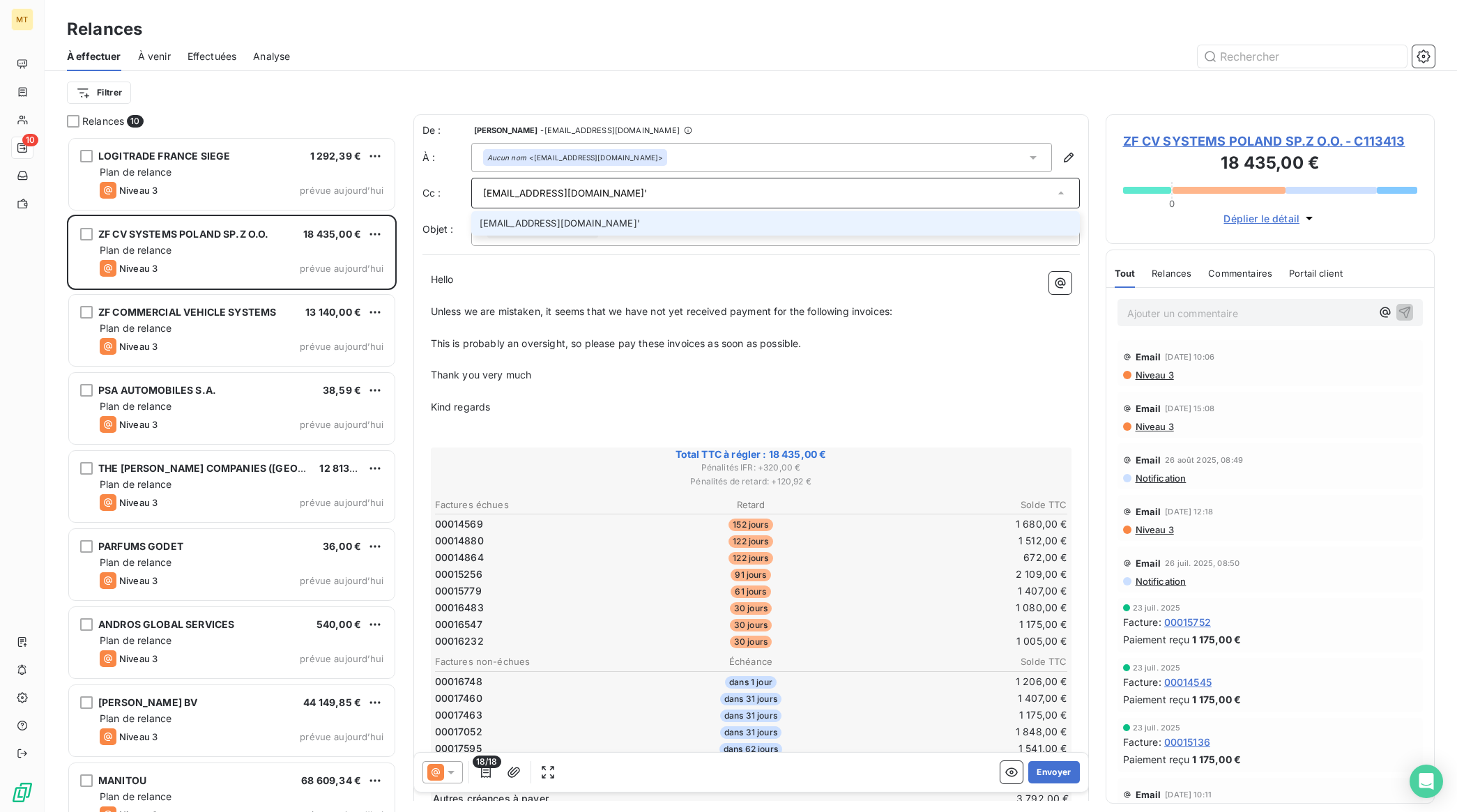
type input "[EMAIL_ADDRESS][DOMAIN_NAME]'"
click at [844, 275] on p "Hello" at bounding box center [751, 280] width 640 height 16
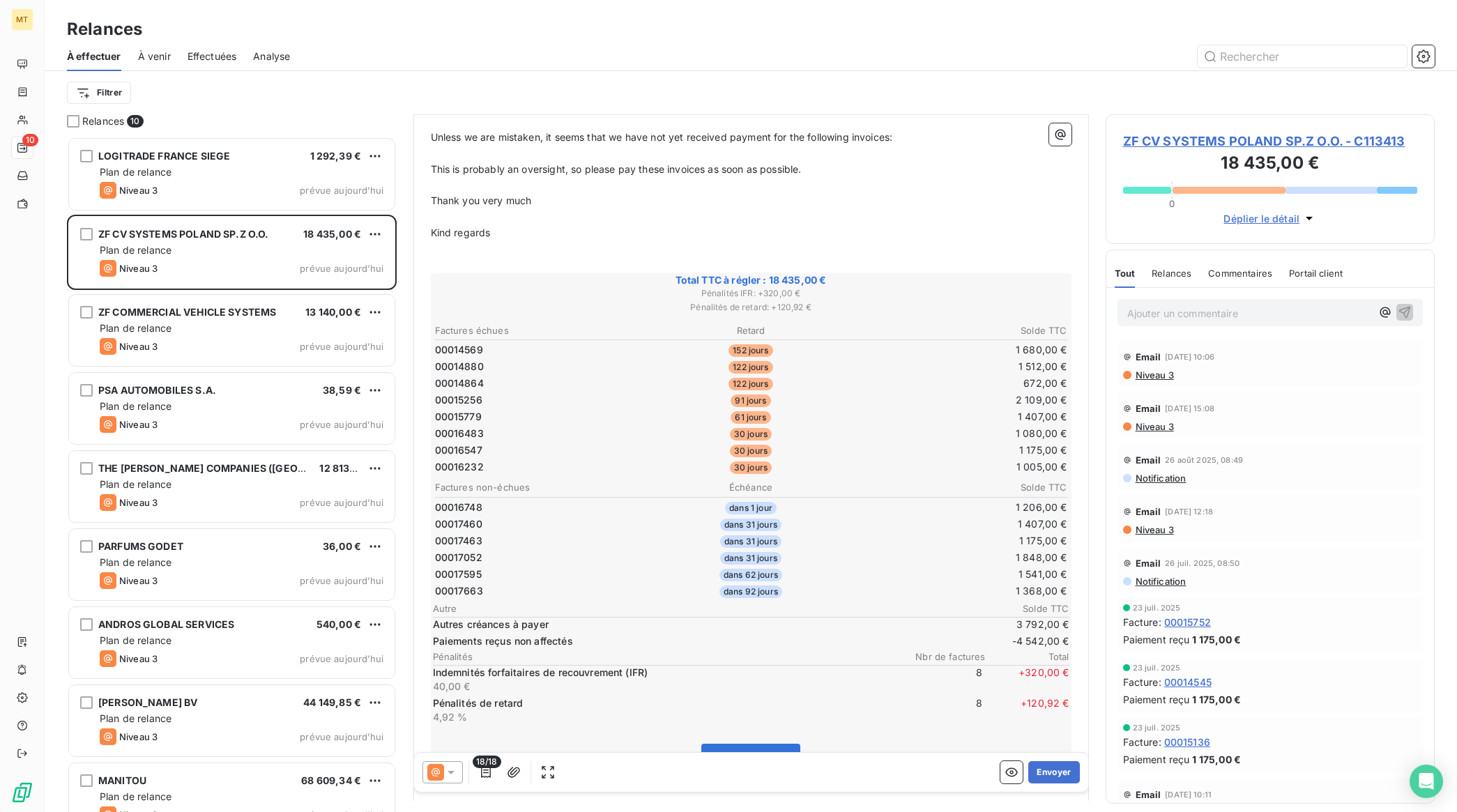
scroll to position [282, 0]
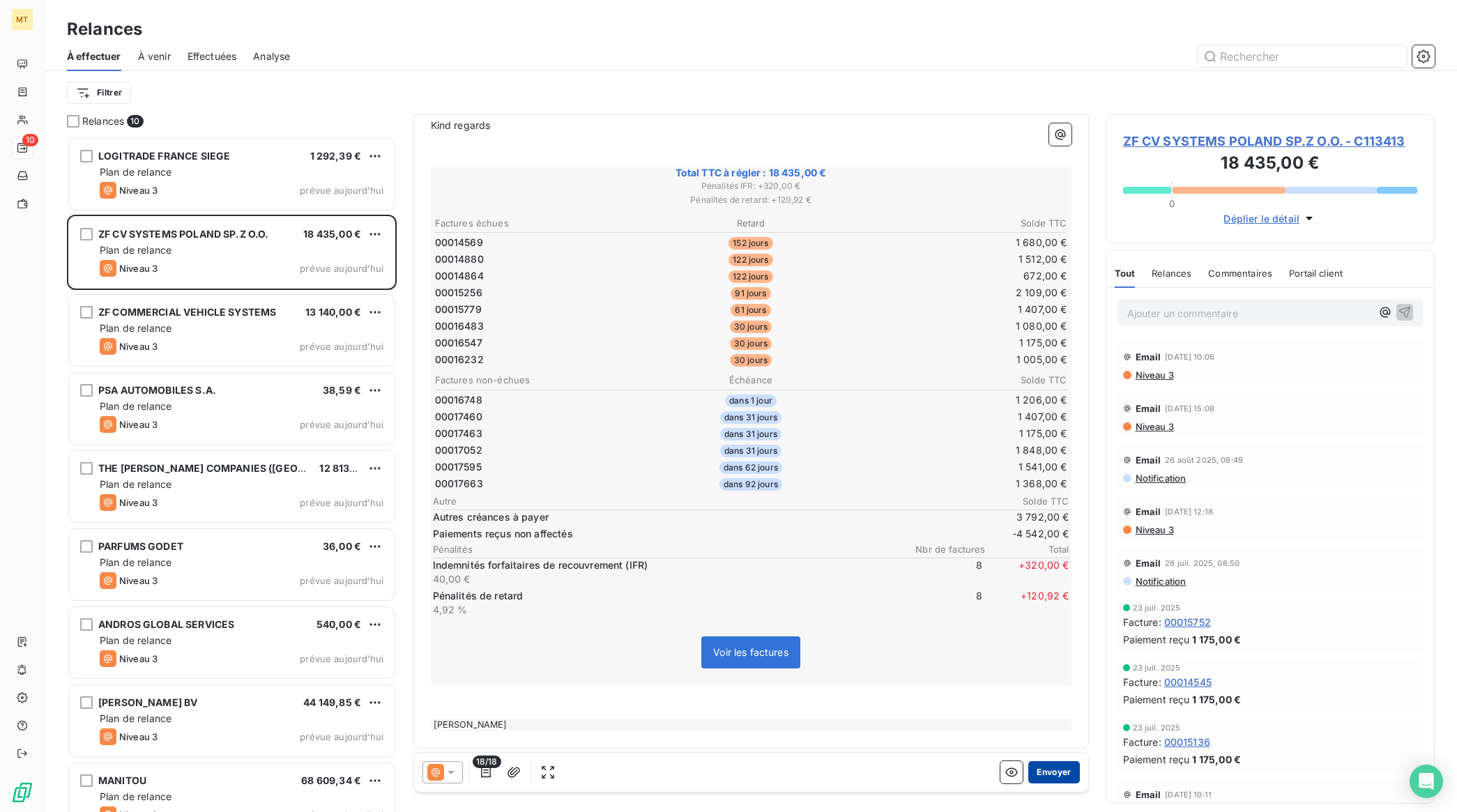
click at [1028, 767] on button "Envoyer" at bounding box center [1053, 772] width 51 height 22
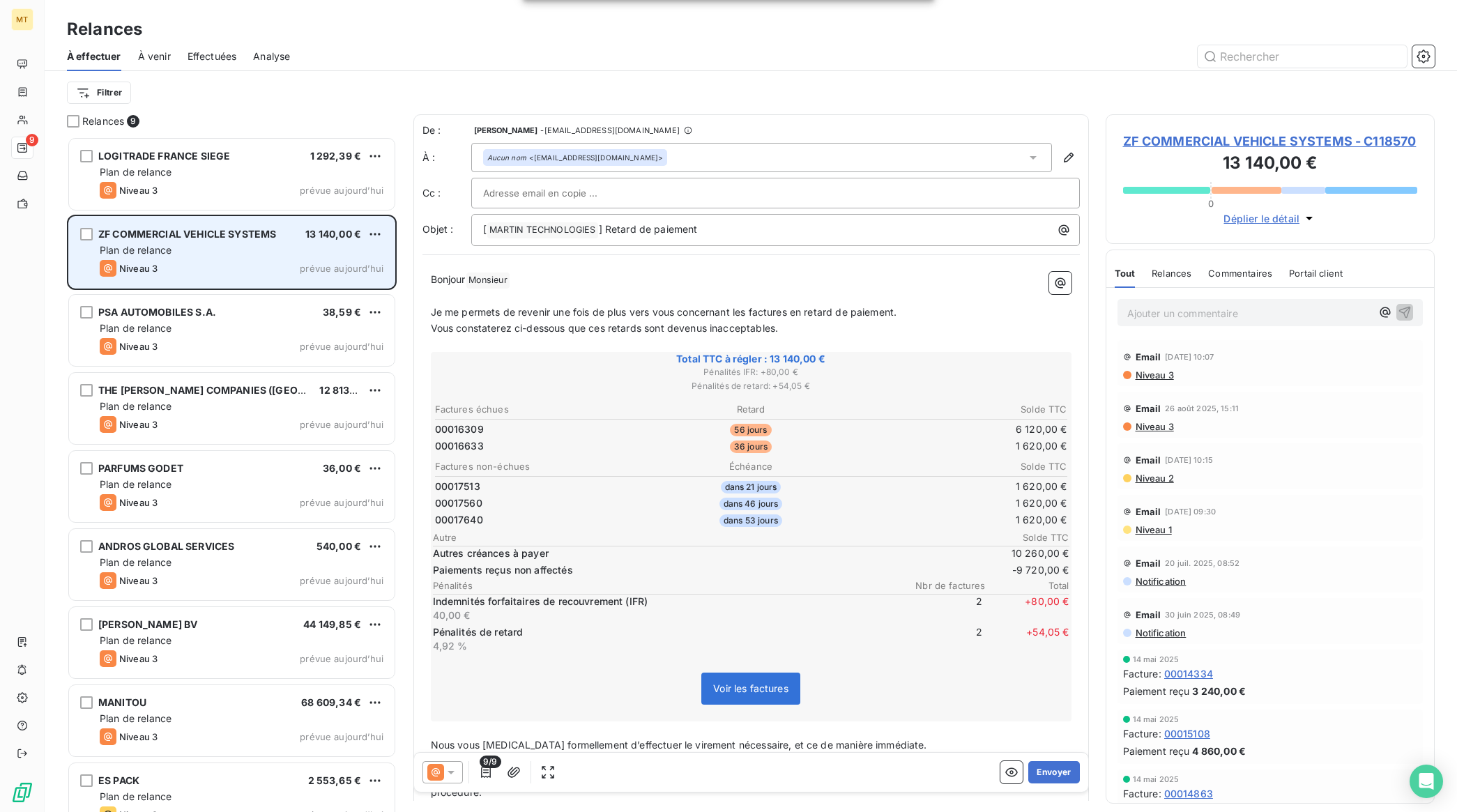
click at [197, 261] on div "Niveau 3 prévue aujourd’hui" at bounding box center [242, 268] width 283 height 17
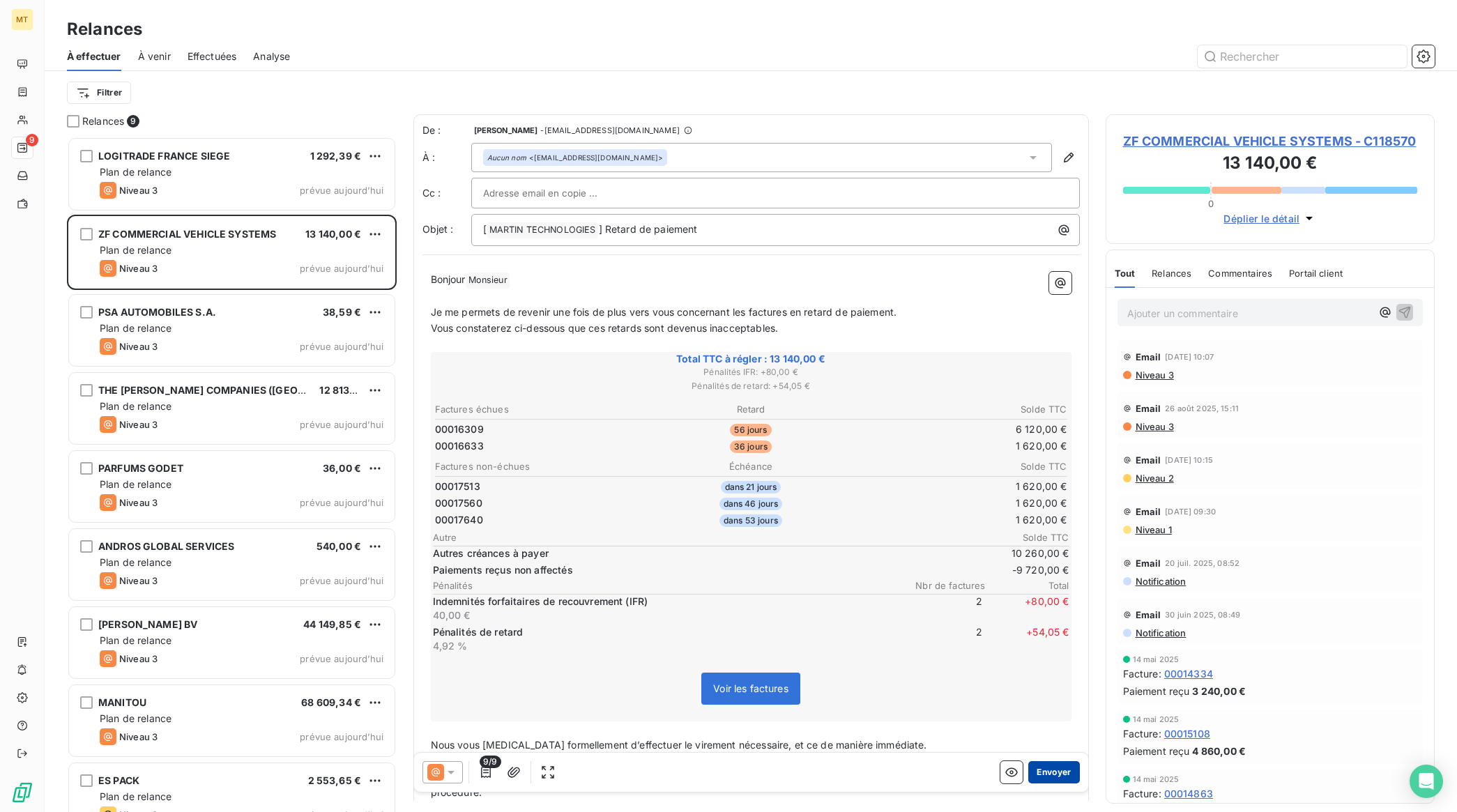
click at [1050, 777] on button "Envoyer" at bounding box center [1053, 772] width 51 height 22
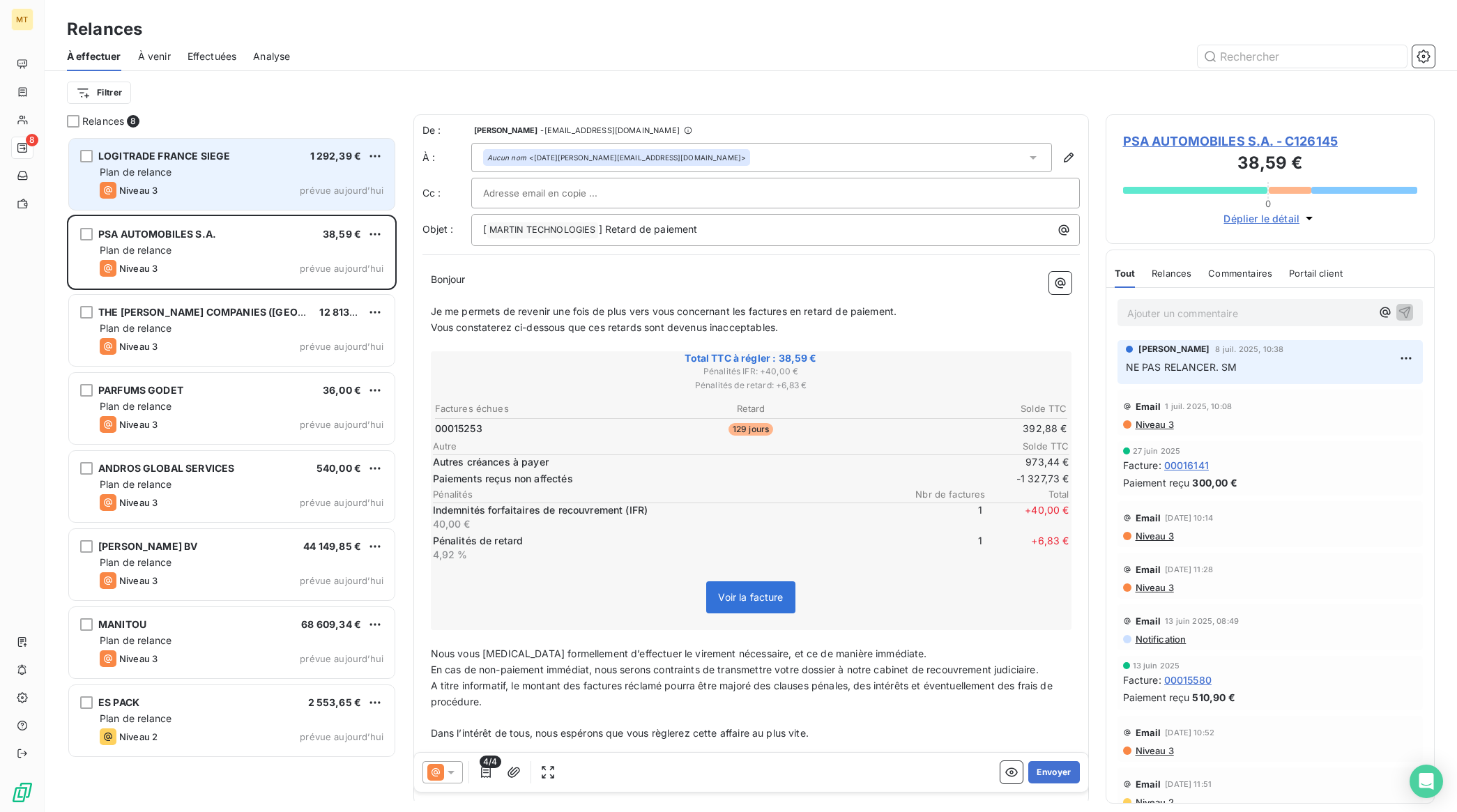
click at [245, 187] on div "Niveau 3 prévue aujourd’hui" at bounding box center [242, 190] width 283 height 17
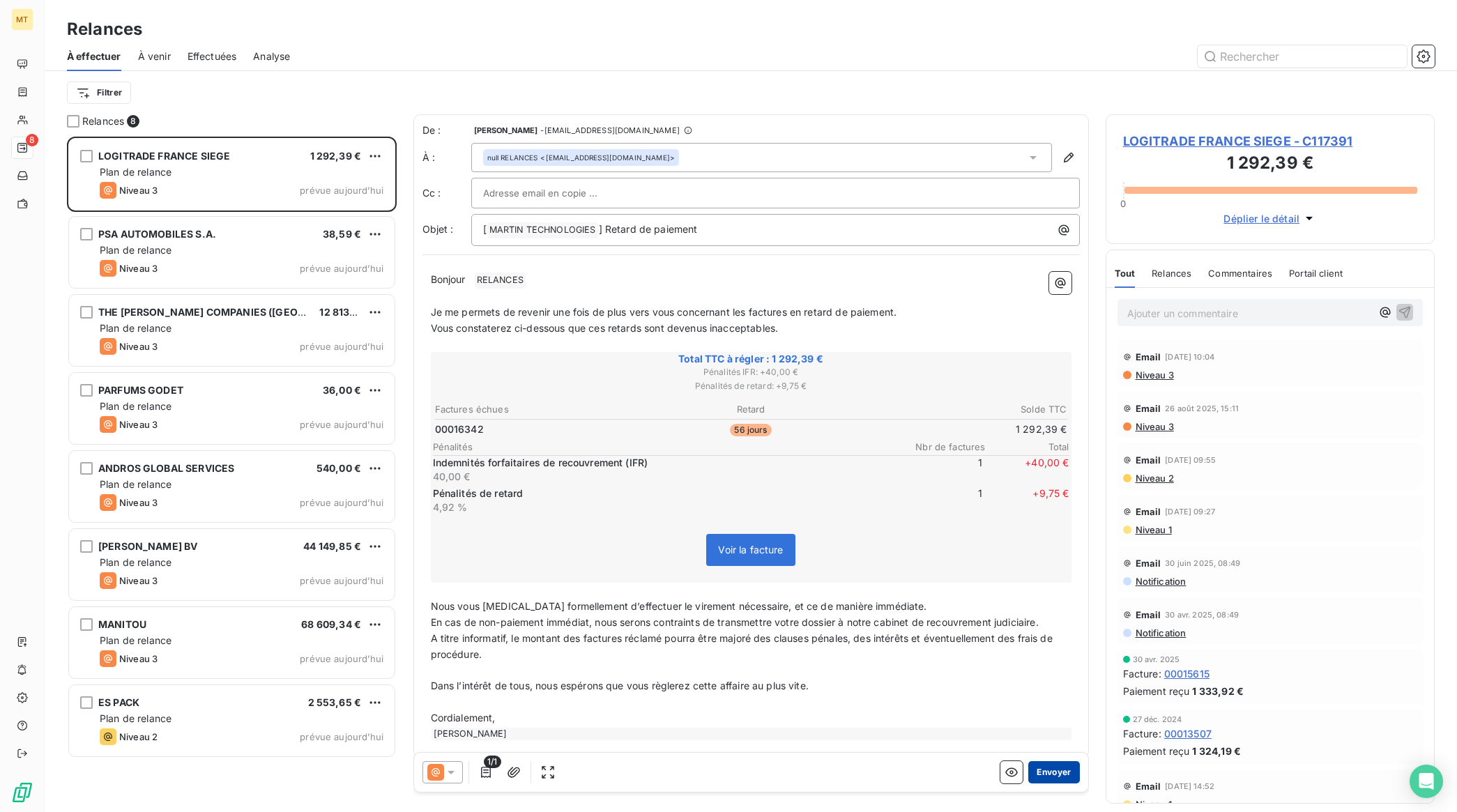
click at [1035, 765] on button "Envoyer" at bounding box center [1053, 772] width 51 height 22
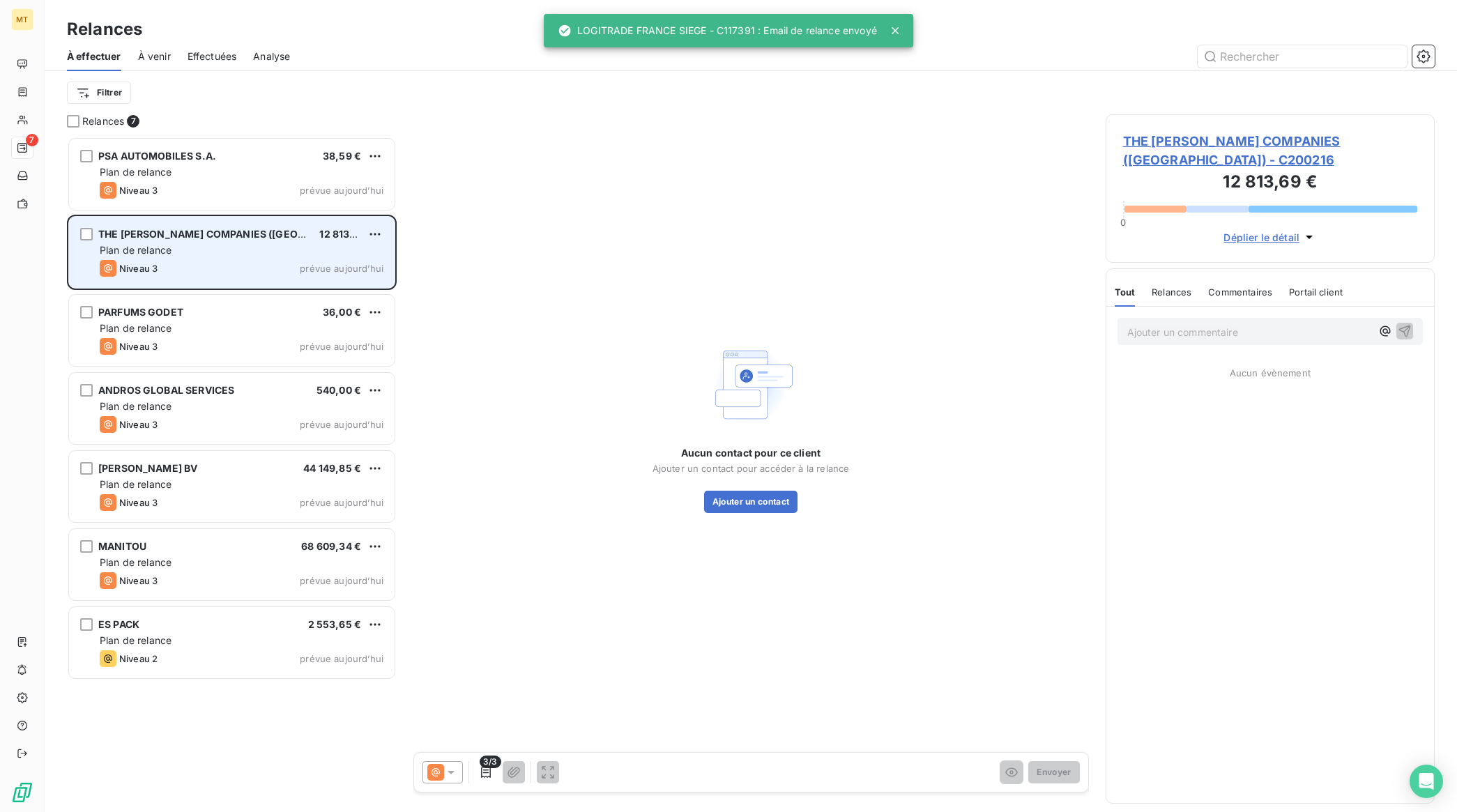
click at [257, 257] on div "Plan de relance" at bounding box center [242, 250] width 283 height 14
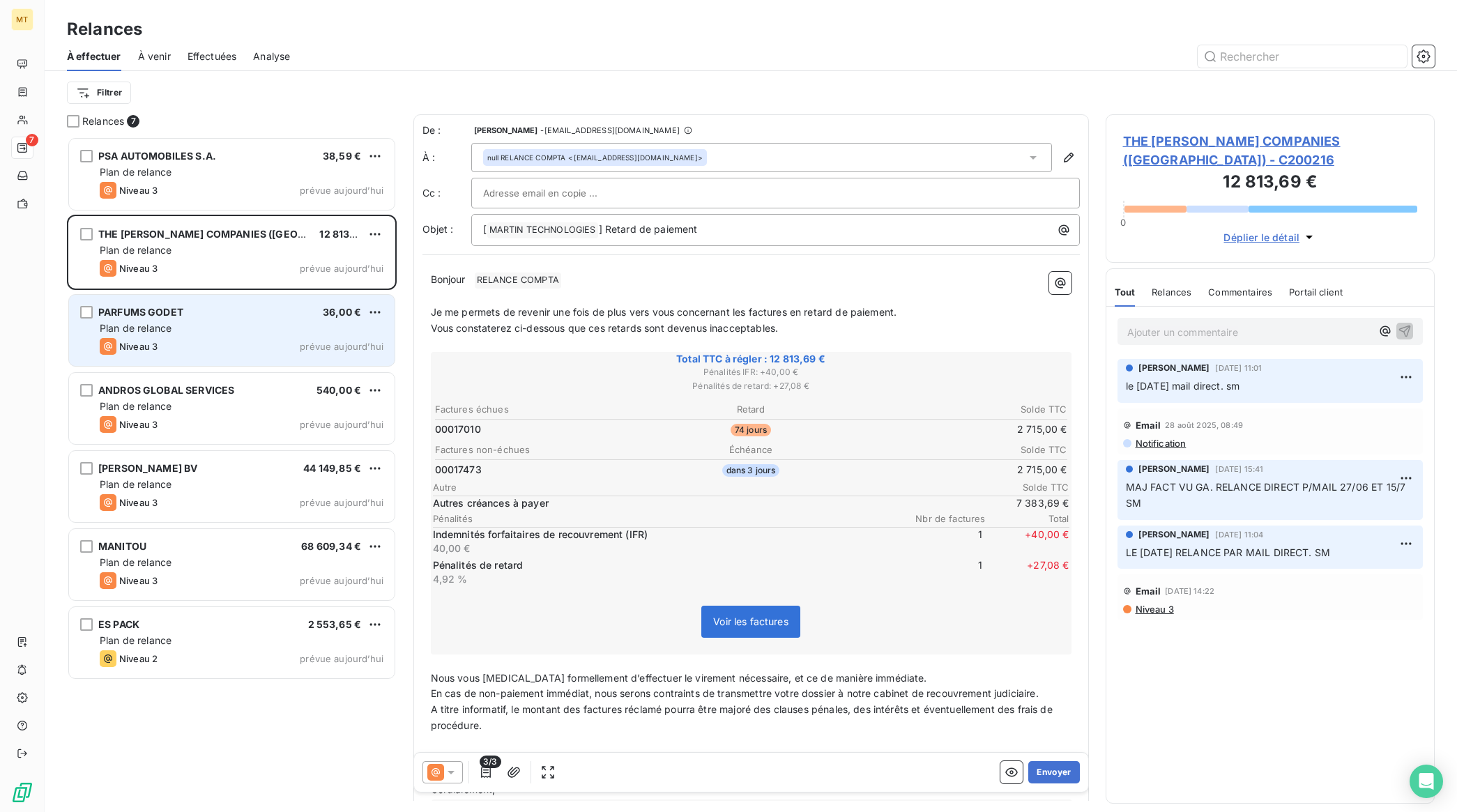
click at [206, 342] on div "Niveau 3 prévue aujourd’hui" at bounding box center [242, 346] width 283 height 17
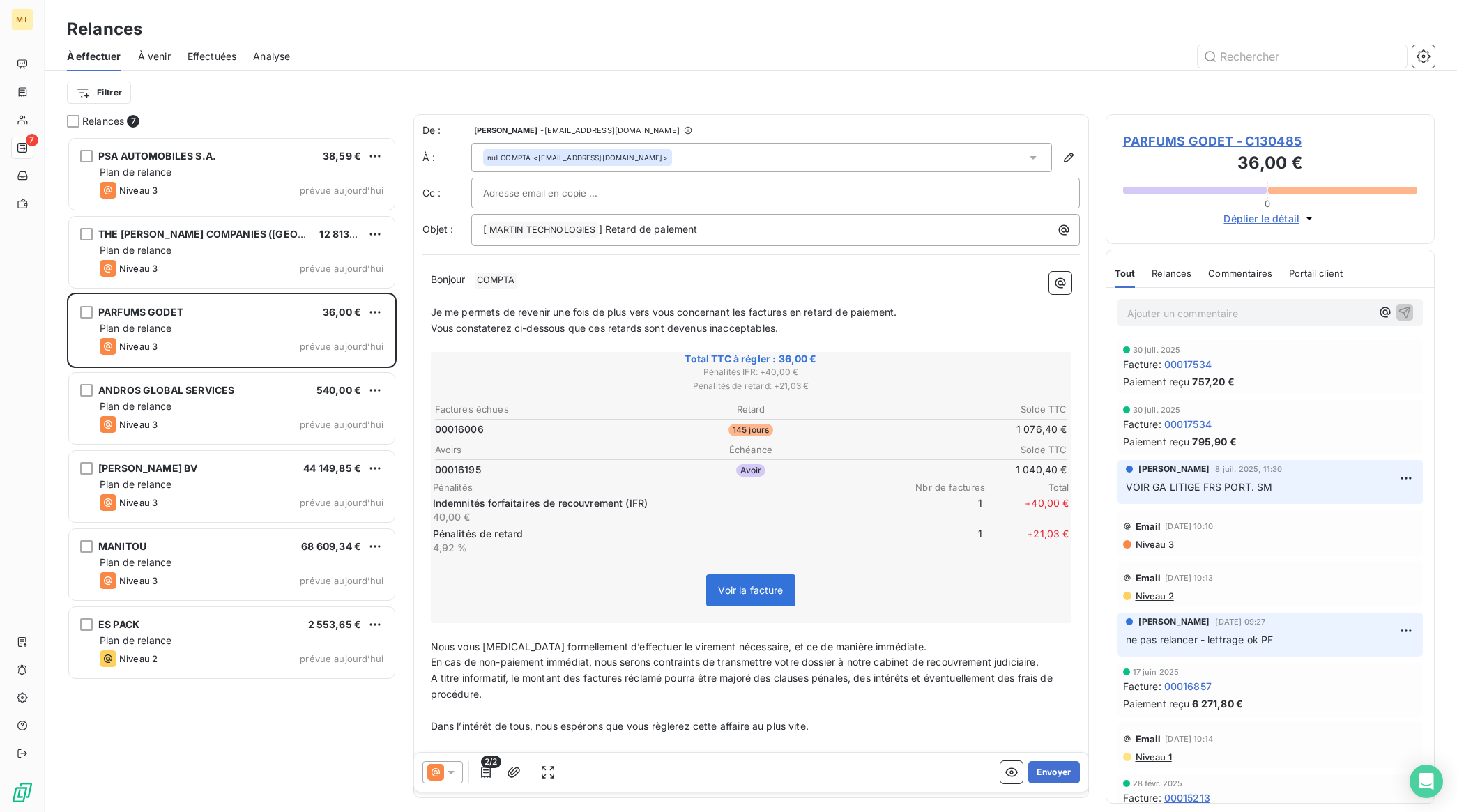
drag, startPoint x: 389, startPoint y: 350, endPoint x: 405, endPoint y: 357, distance: 17.5
click at [399, 354] on div "Relances 7 PSA AUTOMOBILES S.A. 38,59 € Plan de relance Niveau 3 prévue [DATE] …" at bounding box center [750, 463] width 1412 height 698
click at [676, 159] on div "null COMPTA <[EMAIL_ADDRESS][DOMAIN_NAME]>" at bounding box center [761, 158] width 581 height 29
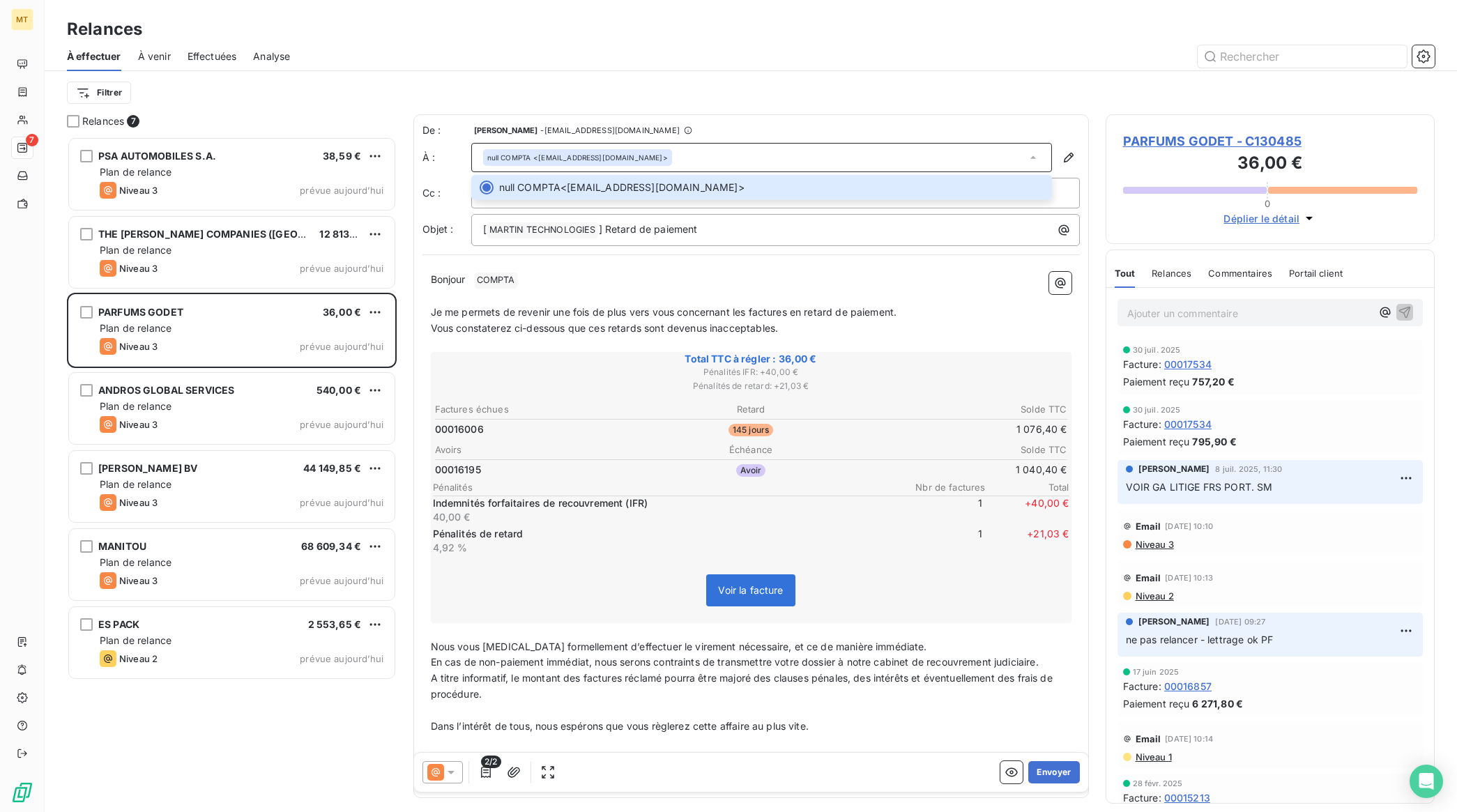
click at [696, 280] on p "Bonjour ﻿ COMPTA ﻿ ﻿" at bounding box center [751, 280] width 640 height 17
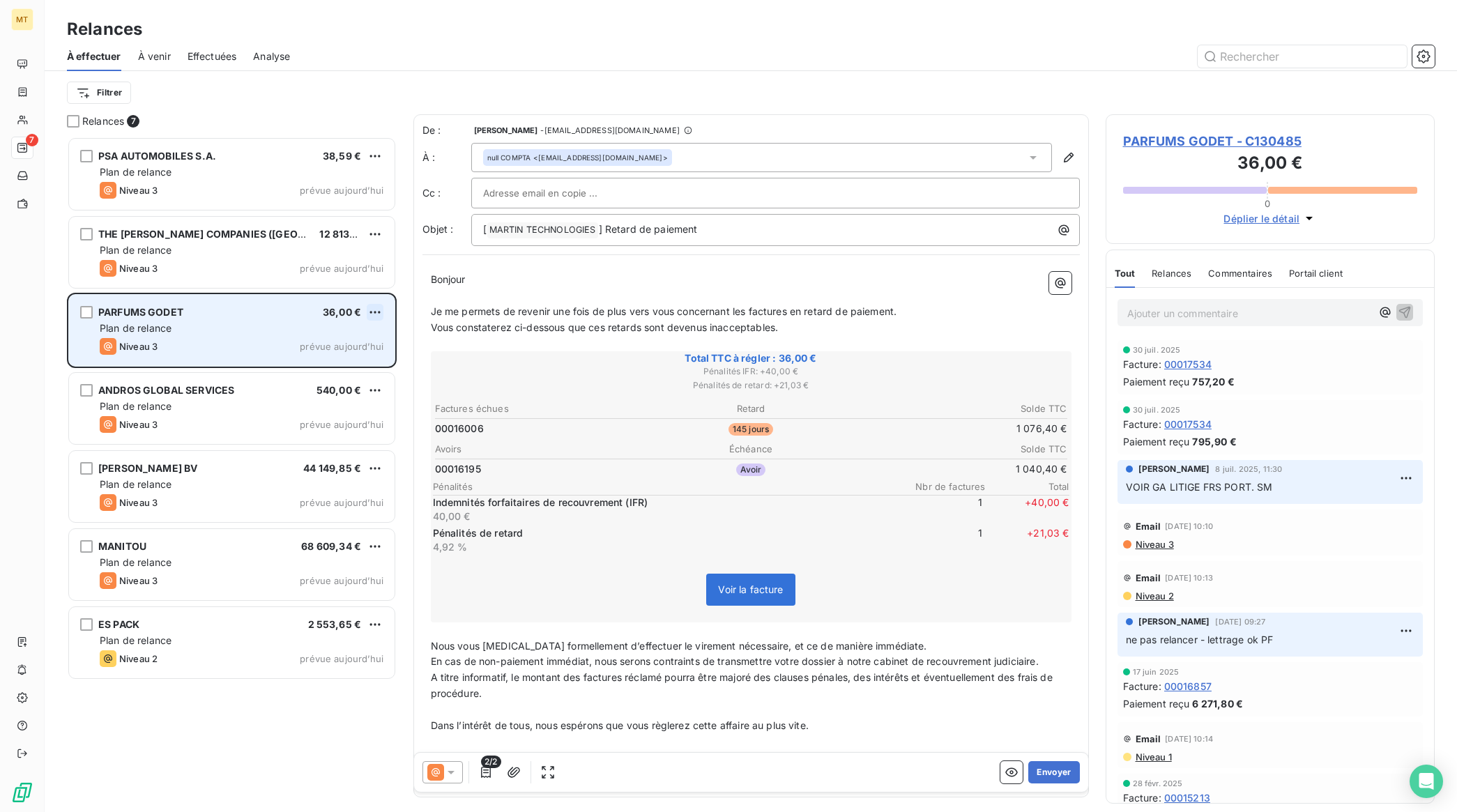
click at [371, 308] on html "MT 7 Relances À effectuer À venir Effectuées Analyse Filtrer Relances 7 PSA AUT…" at bounding box center [728, 406] width 1457 height 812
click at [327, 368] on div "Passer cette action" at bounding box center [314, 365] width 124 height 22
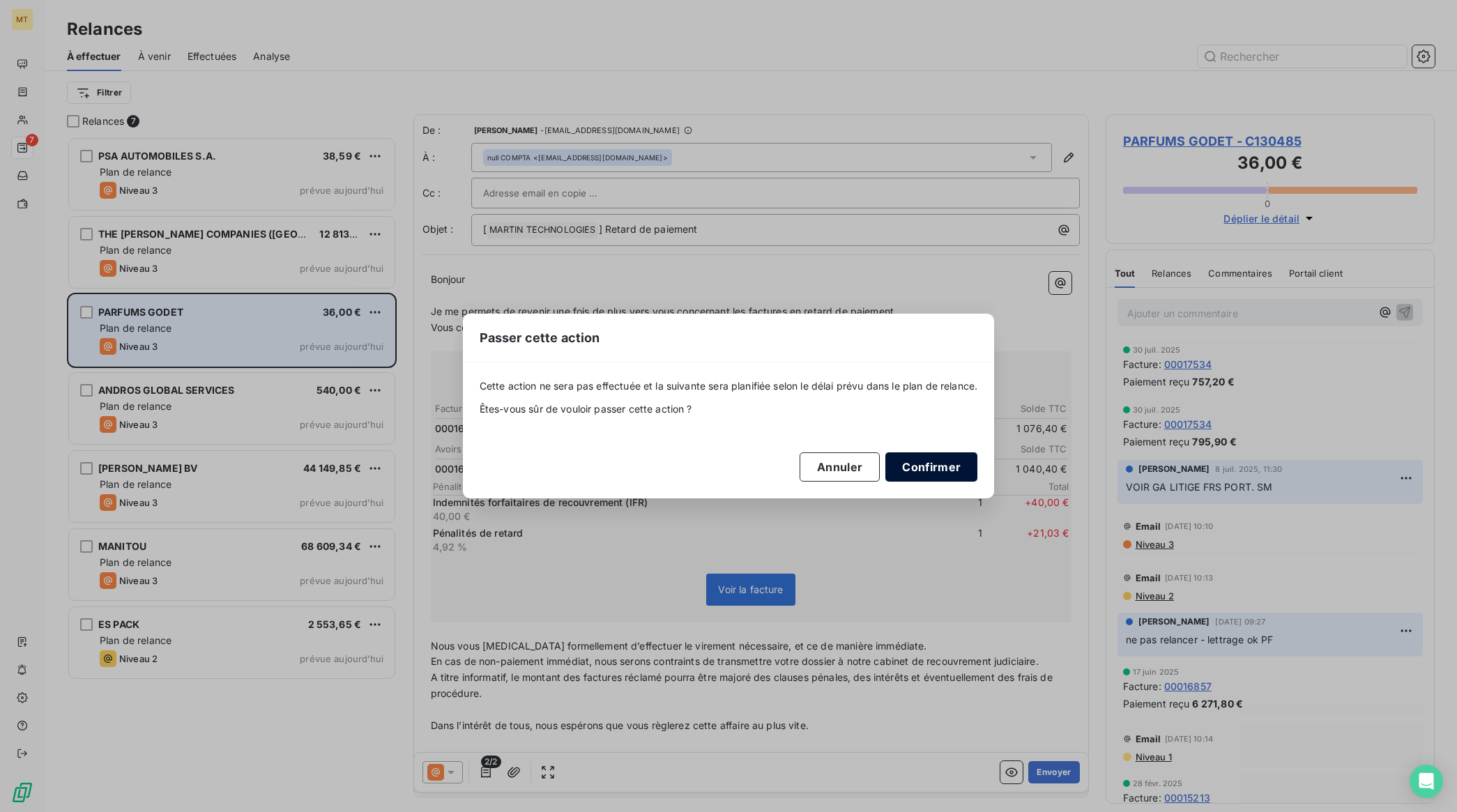
click at [918, 467] on button "Confirmer" at bounding box center [931, 467] width 92 height 29
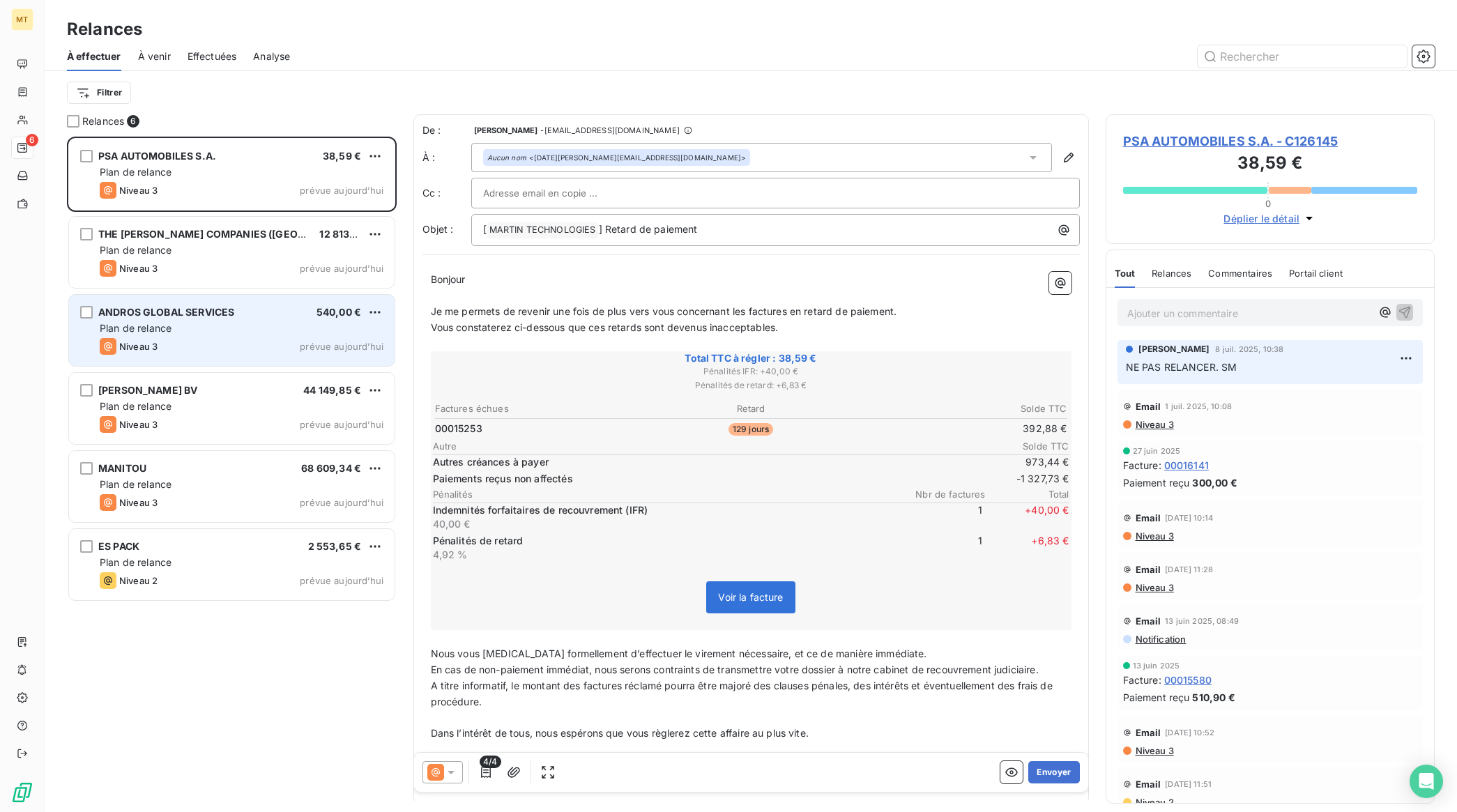
click at [231, 328] on div "Plan de relance" at bounding box center [242, 328] width 283 height 14
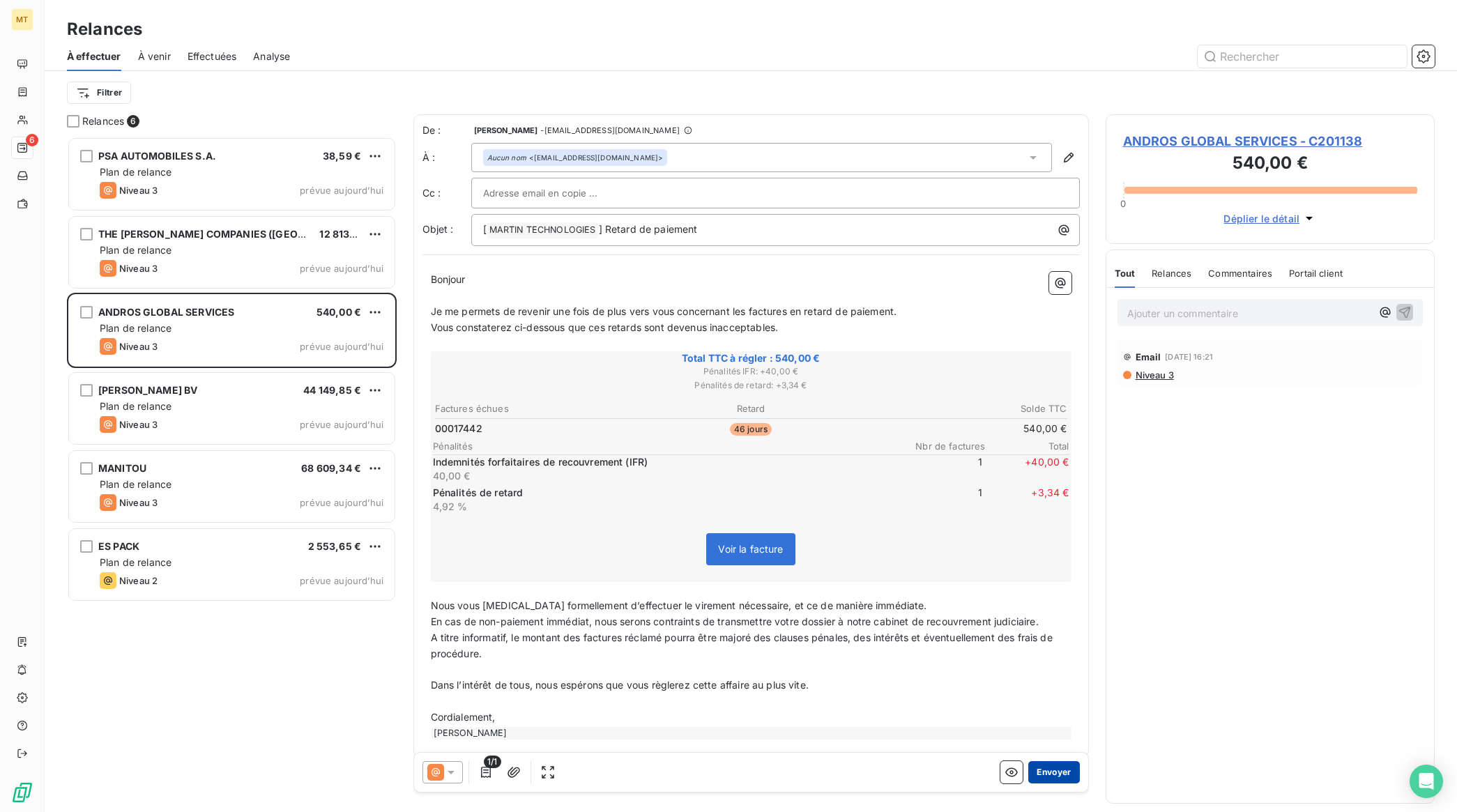
click at [1053, 767] on button "Envoyer" at bounding box center [1053, 772] width 51 height 22
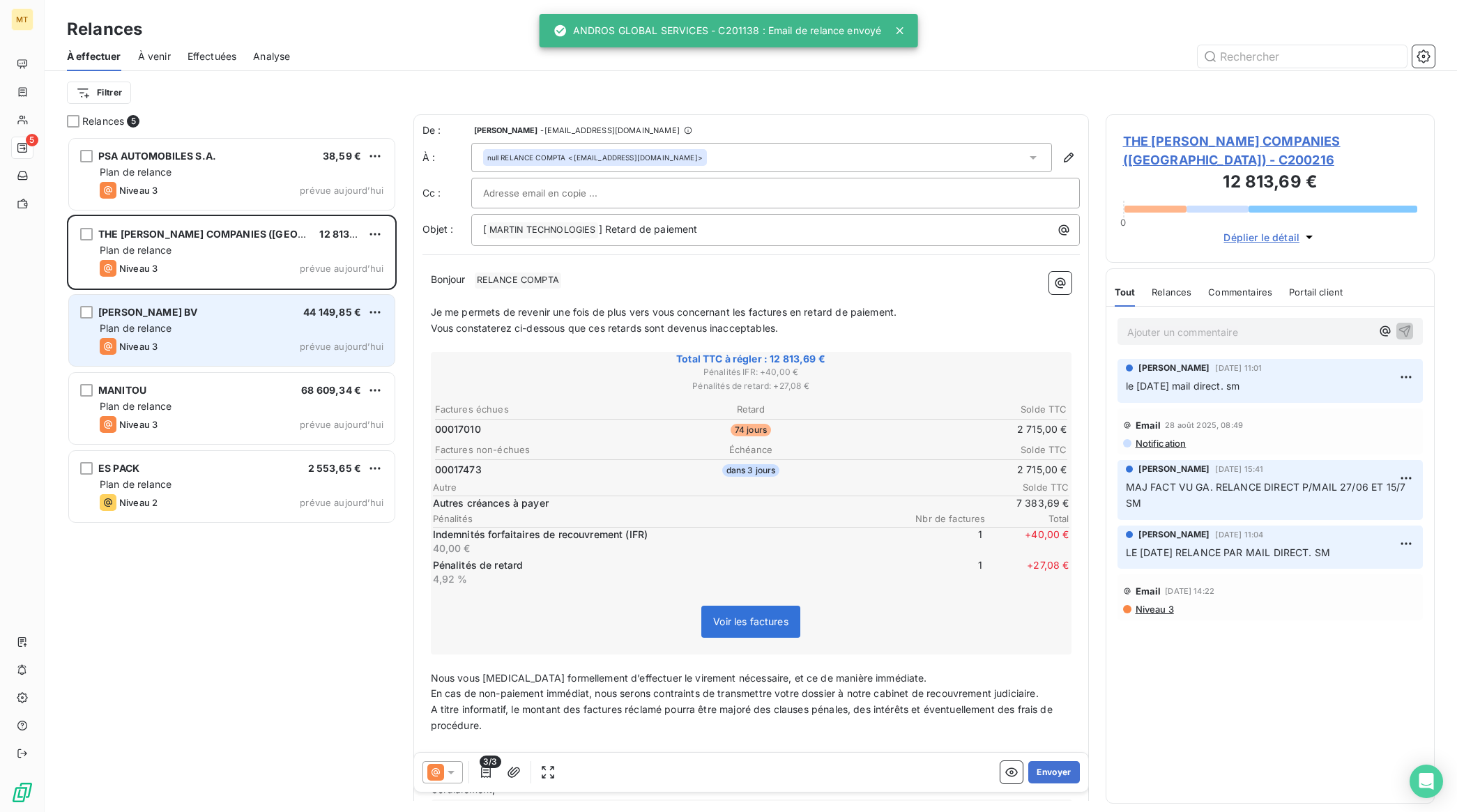
click at [189, 325] on div "Plan de relance" at bounding box center [242, 328] width 283 height 14
